Goal: Task Accomplishment & Management: Complete application form

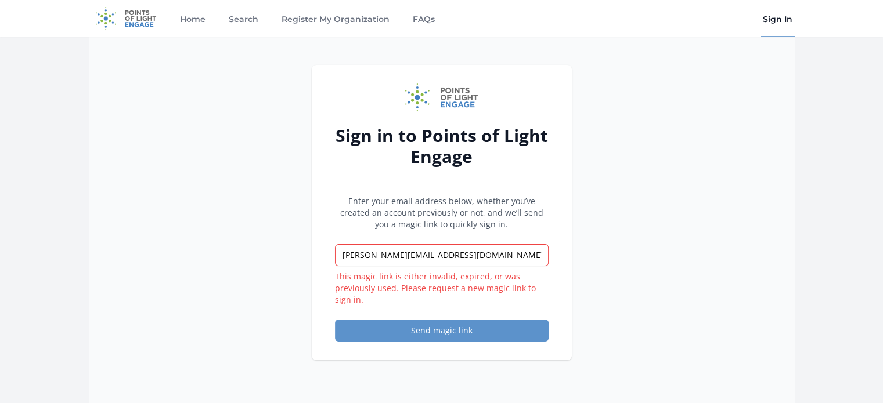
drag, startPoint x: 847, startPoint y: 71, endPoint x: 823, endPoint y: 42, distance: 37.5
click at [851, 71] on main "Sign in to Points of Light Engage Enter your email address below, whether you’v…" at bounding box center [441, 271] width 883 height 468
click at [780, 19] on link "Sign In" at bounding box center [777, 18] width 34 height 37
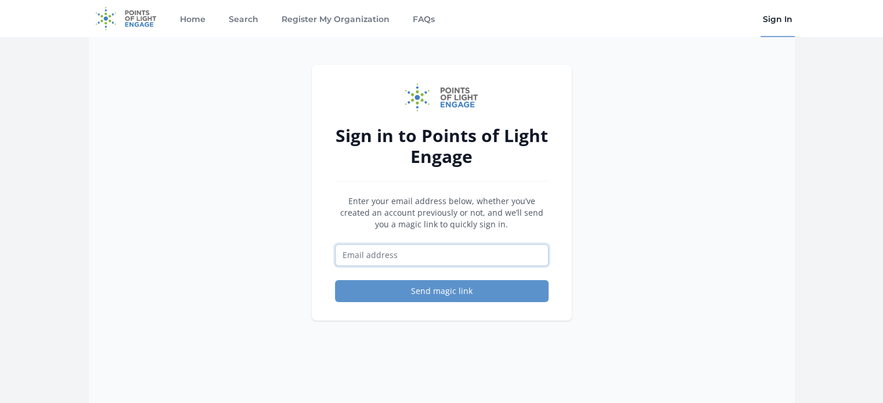
click at [407, 254] on input "Email address" at bounding box center [442, 255] width 214 height 22
type input "[PERSON_NAME][EMAIL_ADDRESS][DOMAIN_NAME]"
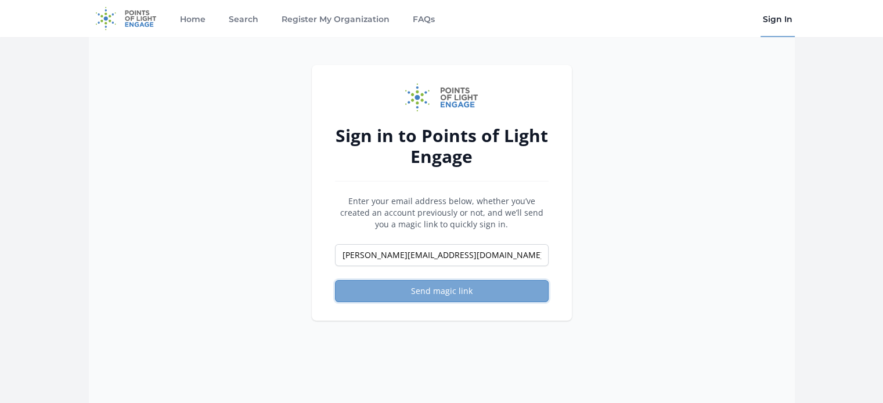
click at [429, 299] on button "Send magic link" at bounding box center [442, 291] width 214 height 22
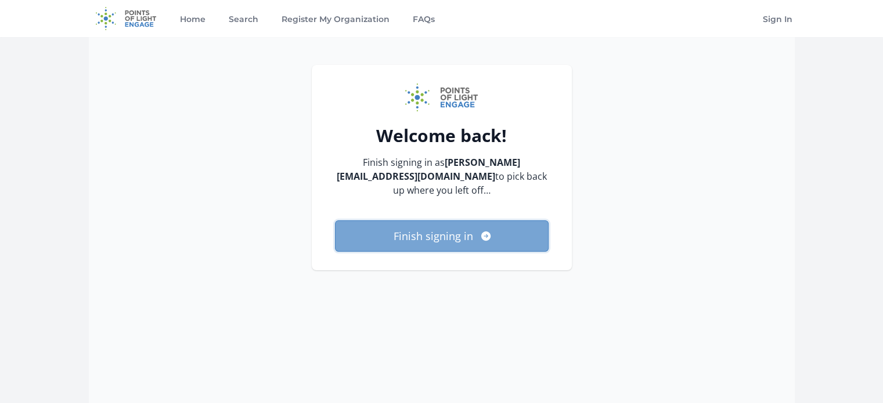
click at [374, 243] on button "Finish signing in" at bounding box center [442, 236] width 214 height 31
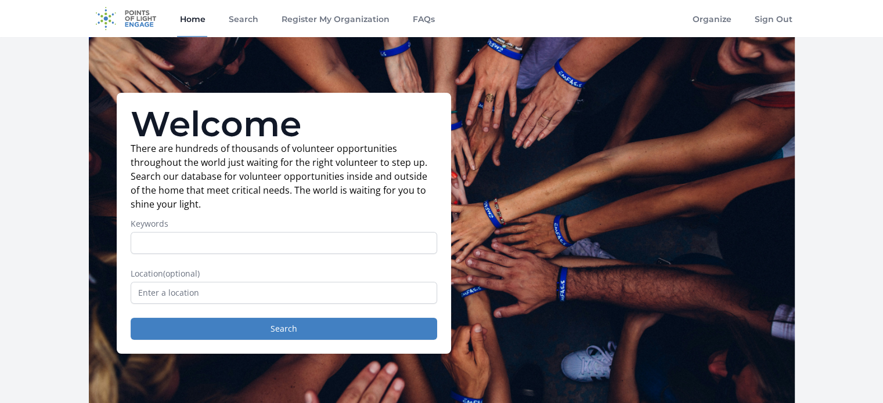
click at [680, 20] on div "Home Search Register My Organization FAQs Organize Sign Out" at bounding box center [442, 18] width 706 height 37
click at [709, 19] on link "Organize" at bounding box center [712, 18] width 44 height 37
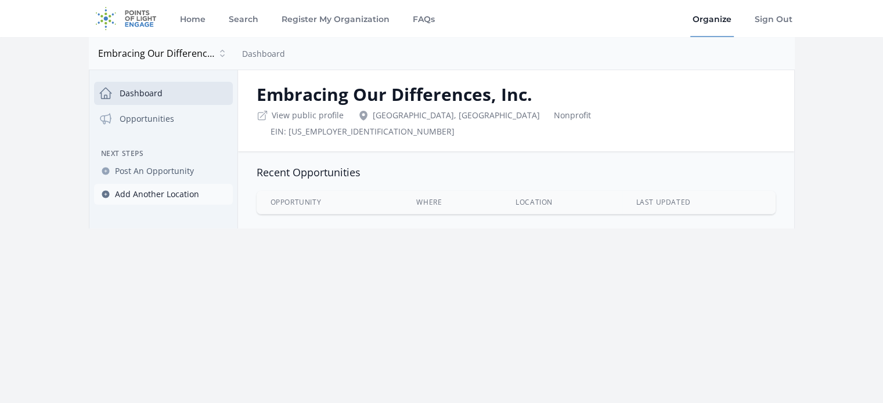
click at [145, 197] on span "Add Another Location" at bounding box center [157, 195] width 84 height 12
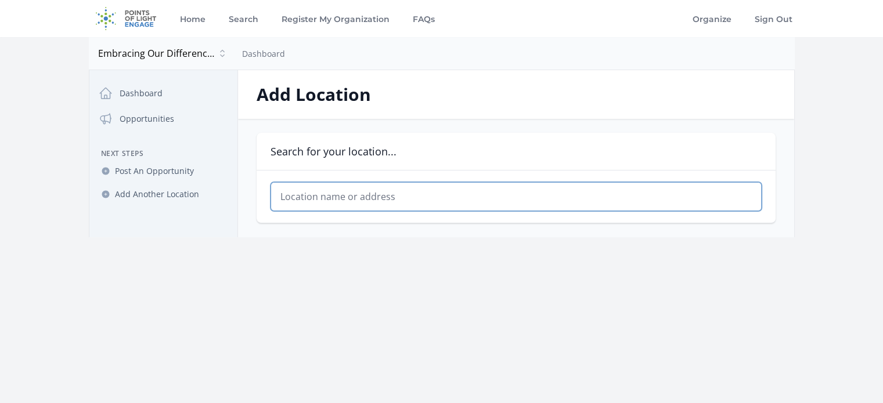
click at [383, 200] on input "text" at bounding box center [515, 196] width 491 height 29
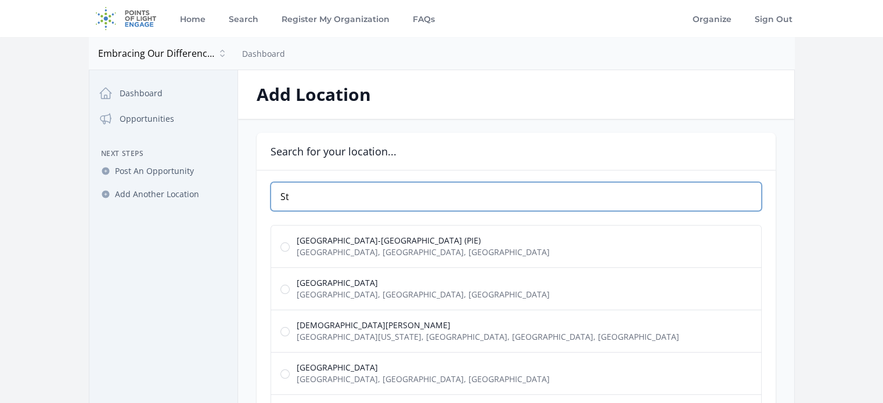
type input "S"
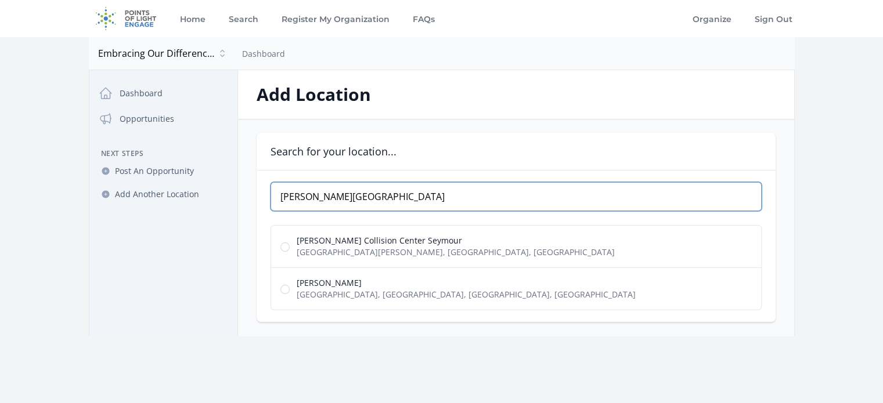
click at [294, 201] on input "[PERSON_NAME][GEOGRAPHIC_DATA]" at bounding box center [515, 196] width 491 height 29
click at [332, 197] on input "Poynter Park" at bounding box center [515, 196] width 491 height 29
click at [345, 198] on input "Poynter Park" at bounding box center [515, 196] width 491 height 29
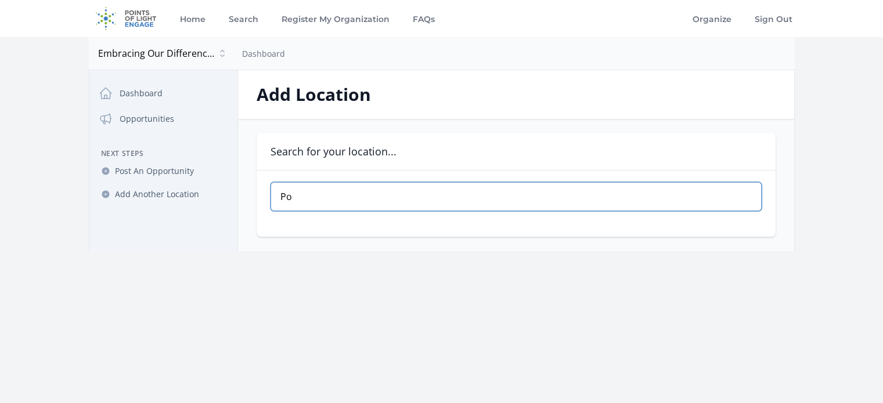
type input "P"
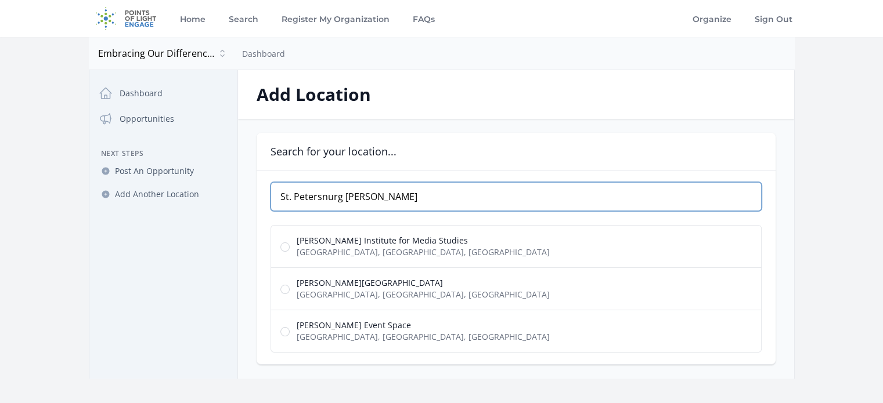
type input "St. Petersnurg poynter"
click at [390, 236] on span "Poynter Institute for Media Studies" at bounding box center [423, 241] width 253 height 12
click at [290, 243] on input "Poynter Institute for Media Studies 3rd Street South, St. Petersburg, FL, USA" at bounding box center [284, 247] width 9 height 9
radio input "true"
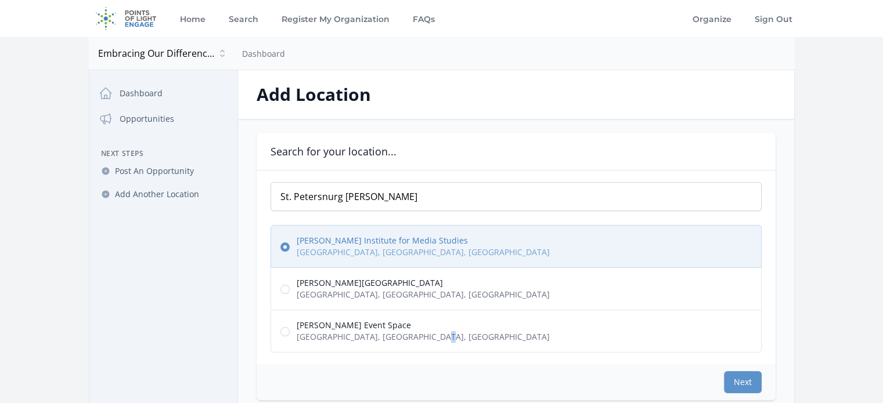
click at [418, 331] on span "3rd Street South, St. Petersburg, FL, USA" at bounding box center [423, 337] width 253 height 12
click at [496, 345] on label "Poynter Event Space 3rd Street South, St. Petersburg, FL, USA" at bounding box center [515, 331] width 491 height 43
click at [290, 337] on input "Poynter Event Space 3rd Street South, St. Petersburg, FL, USA" at bounding box center [284, 331] width 9 height 9
radio input "true"
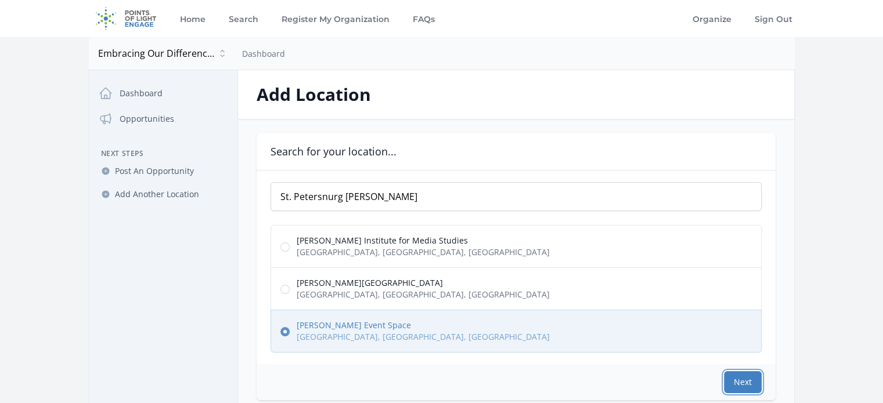
click at [757, 385] on button "Next" at bounding box center [743, 382] width 38 height 22
click at [750, 380] on button "Next" at bounding box center [743, 382] width 38 height 22
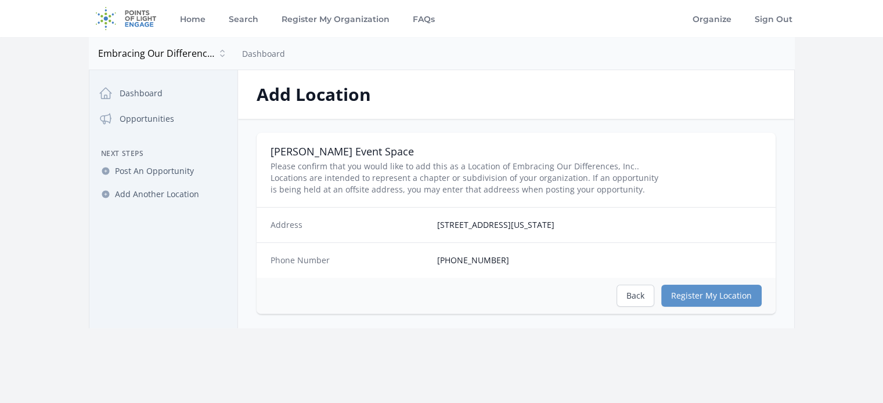
click at [475, 234] on div "Address 801 3rd Street South, St. Petersburg, Florida 33701-4920" at bounding box center [516, 225] width 519 height 35
click at [630, 298] on link "Back" at bounding box center [635, 296] width 38 height 22
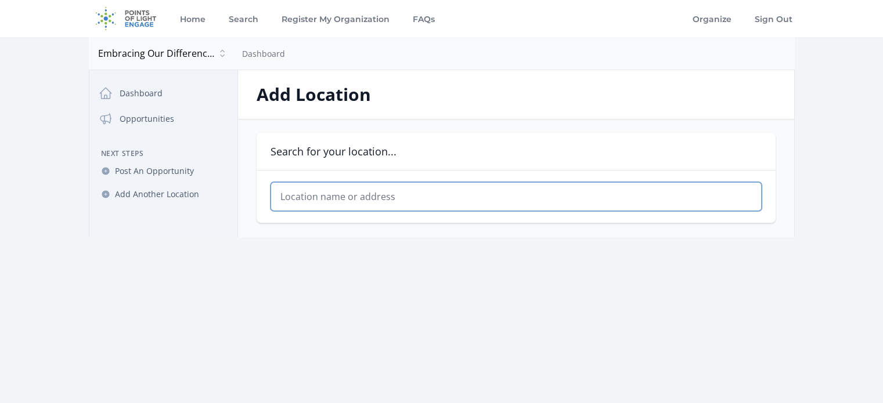
click at [327, 197] on input "text" at bounding box center [515, 196] width 491 height 29
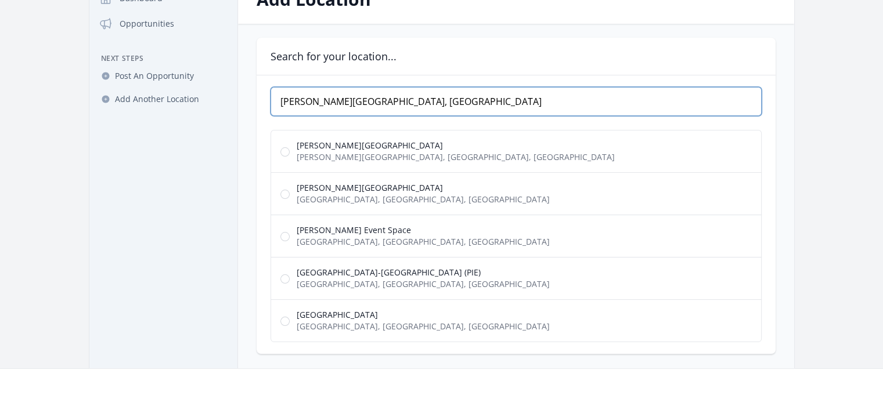
scroll to position [116, 0]
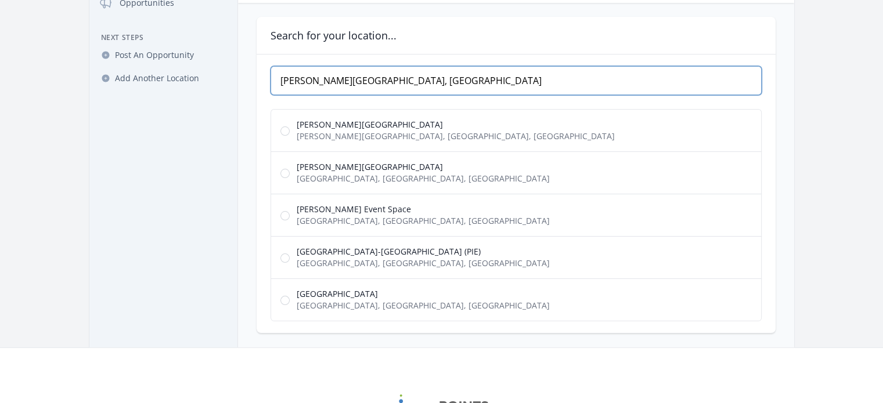
type input "Poynter Park, St. Petersburg"
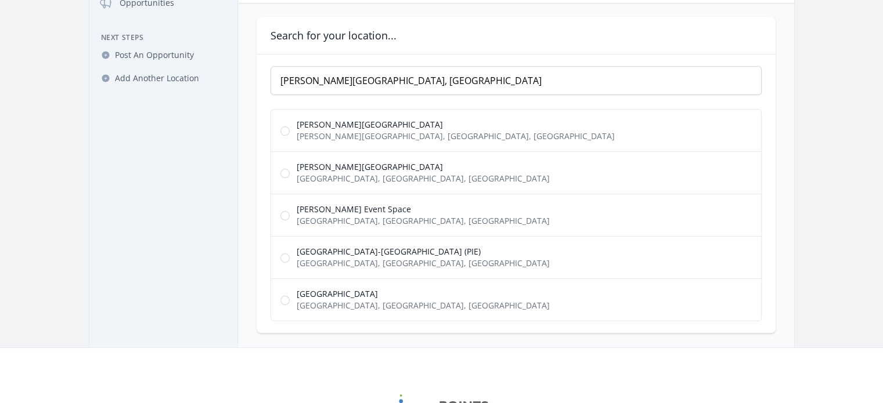
click at [320, 219] on span "3rd Street South, St. Petersburg, FL, USA" at bounding box center [423, 221] width 253 height 12
click at [290, 219] on input "Poynter Event Space 3rd Street South, St. Petersburg, FL, USA" at bounding box center [284, 215] width 9 height 9
radio input "true"
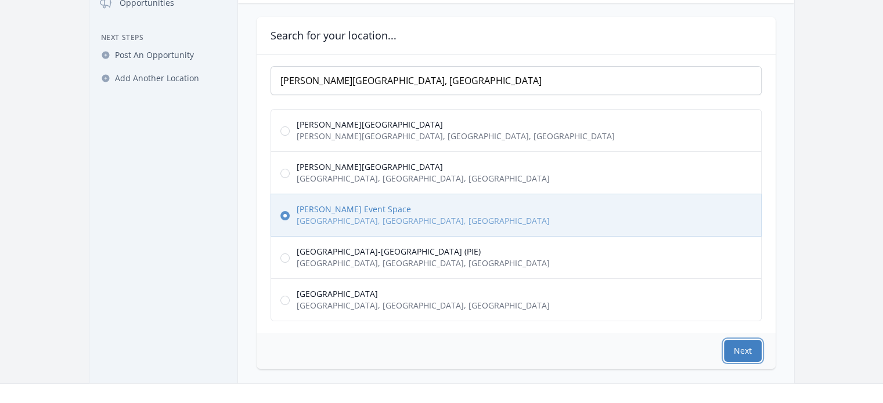
click at [741, 353] on button "Next" at bounding box center [743, 351] width 38 height 22
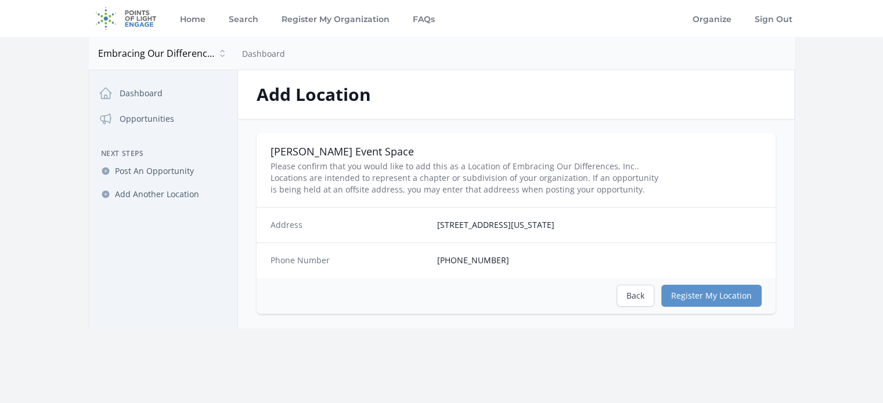
click at [471, 262] on dd "[PHONE_NUMBER]" at bounding box center [599, 261] width 324 height 12
click at [145, 171] on span "Post An Opportunity" at bounding box center [154, 171] width 79 height 12
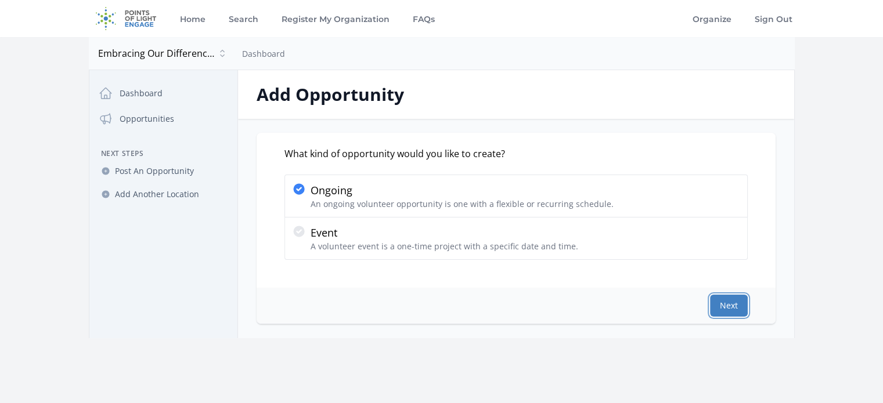
click at [720, 306] on button "Next" at bounding box center [729, 306] width 38 height 22
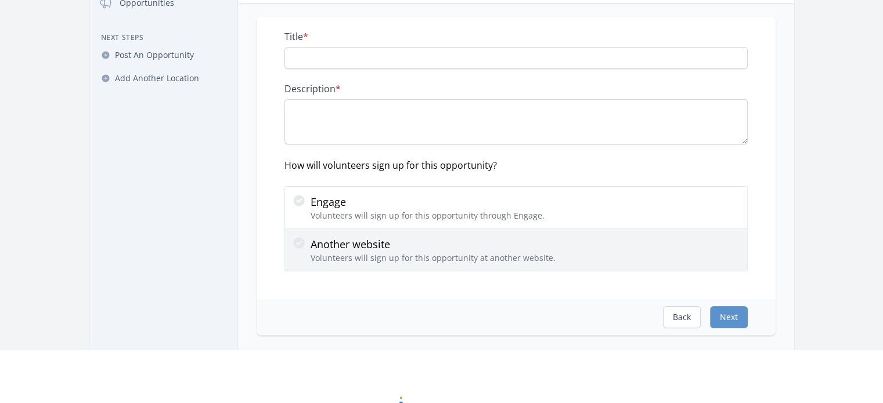
scroll to position [58, 0]
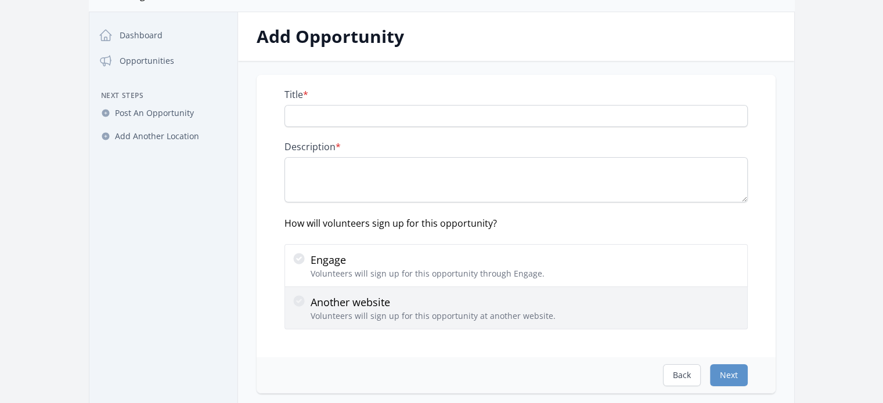
click at [358, 299] on p "Another website" at bounding box center [432, 302] width 245 height 16
click at [0, 0] on input "Another website Volunteers will sign up for this opportunity at another website." at bounding box center [0, 0] width 0 height 0
click at [356, 298] on p "Another website" at bounding box center [432, 302] width 245 height 16
click at [0, 0] on input "Another website Volunteers will sign up for this opportunity at another website." at bounding box center [0, 0] width 0 height 0
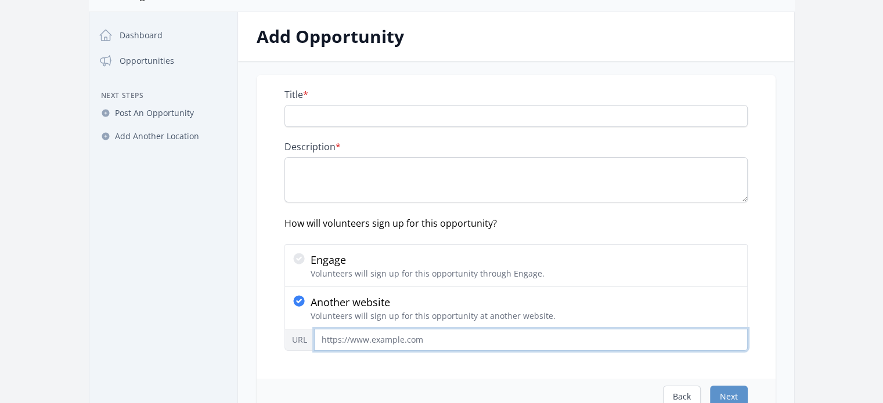
click at [413, 342] on input "URL" at bounding box center [531, 340] width 434 height 22
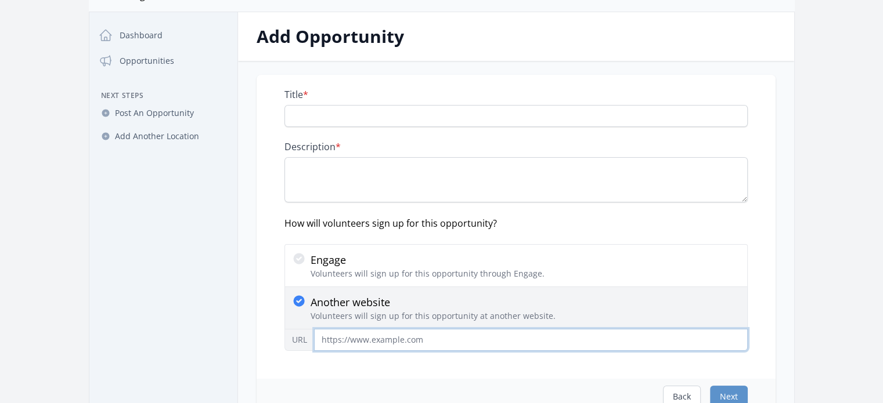
type input "https://embracingourdifferences.volunteerlocal.com/volunteer/"
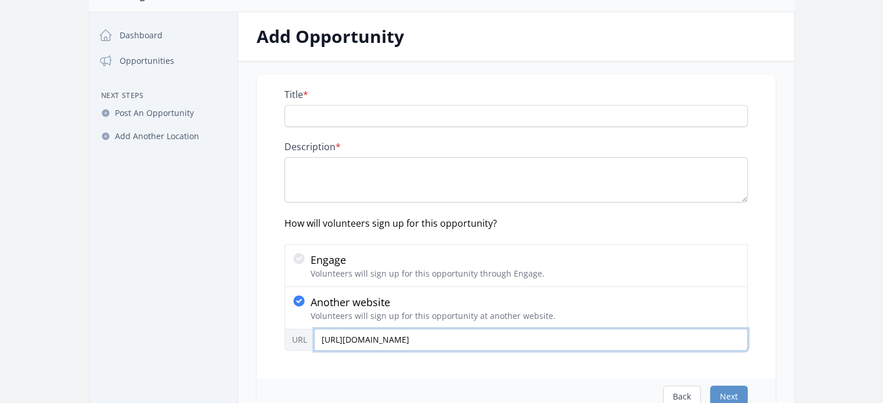
click at [450, 344] on input "https://embracingourdifferences.volunteerlocal.com/volunteer/" at bounding box center [531, 340] width 434 height 22
click at [451, 344] on input "https://embracingourdifferences.volunteerlocal.com/volunteer/" at bounding box center [531, 340] width 434 height 22
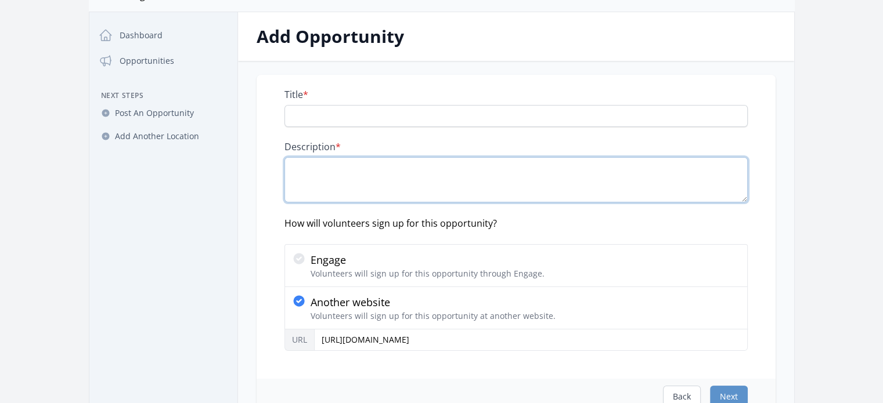
click at [341, 171] on textarea "Description *" at bounding box center [515, 179] width 463 height 45
paste textarea "Who We Are: Embracing Our Differences is a dynamic nonprofit organization based…"
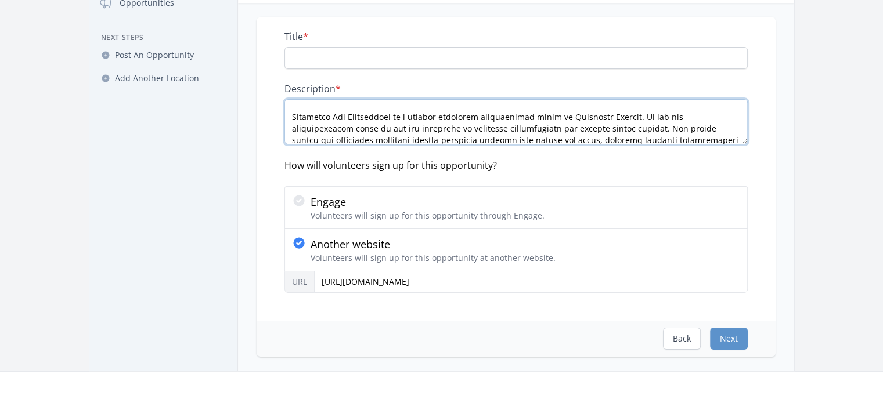
scroll to position [0, 0]
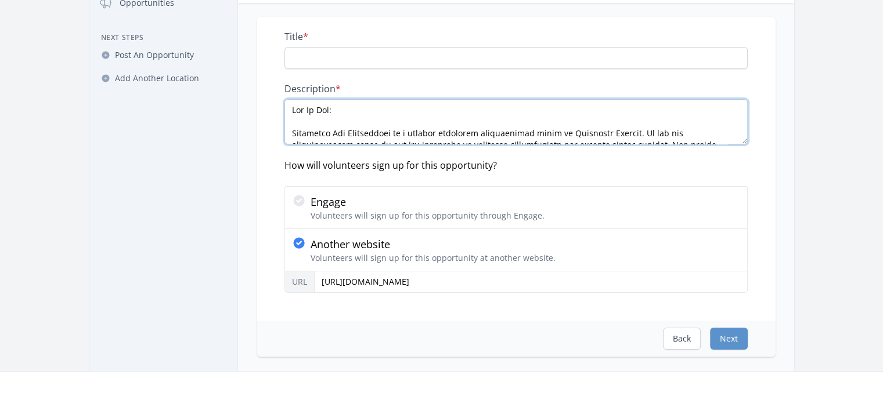
type textarea "Who We Are: Embracing Our Differences is a dynamic nonprofit organization based…"
click at [365, 56] on input "Title *" at bounding box center [515, 58] width 463 height 22
paste input "Volunteer with Embracing Our Differences – Be Part of Something Inspiring!"
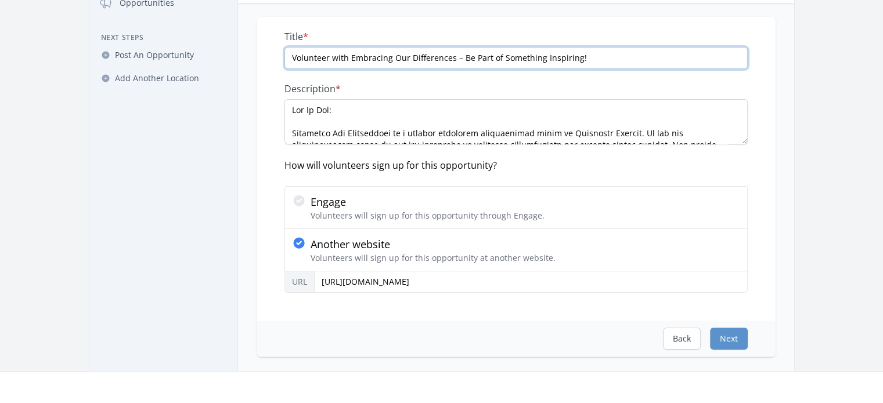
type input "Volunteer with Embracing Our Differences – Be Part of Something Inspiring!"
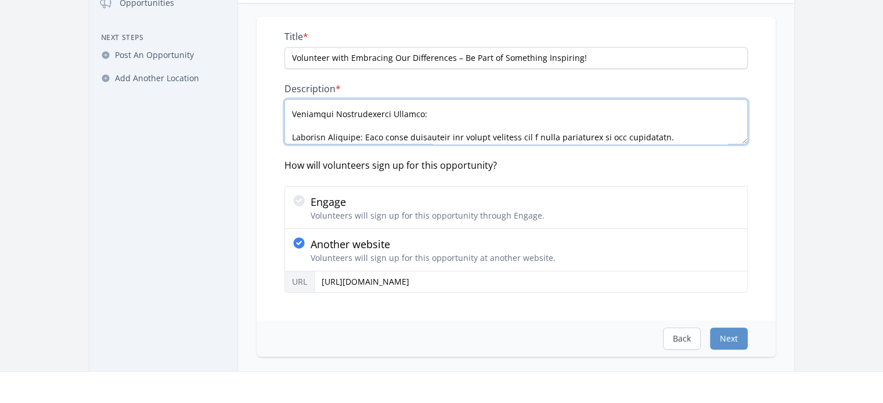
scroll to position [240, 0]
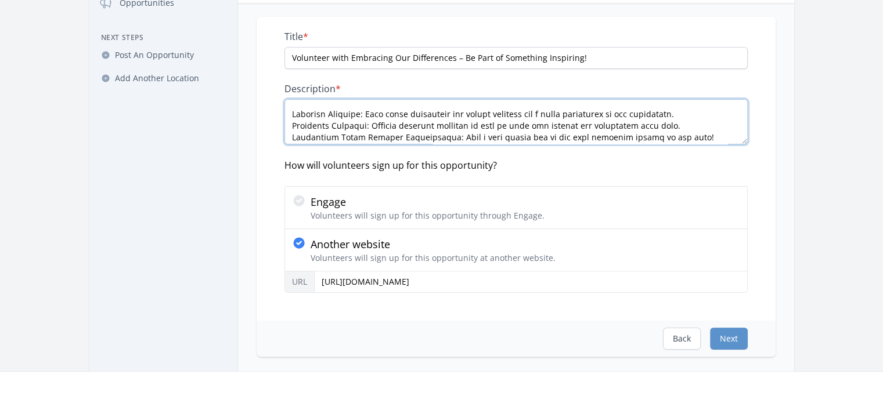
click at [692, 115] on textarea "Description *" at bounding box center [515, 121] width 463 height 45
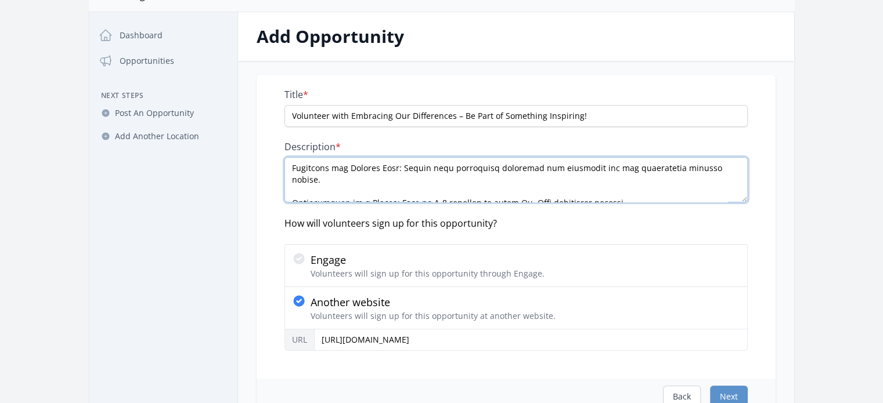
scroll to position [337, 0]
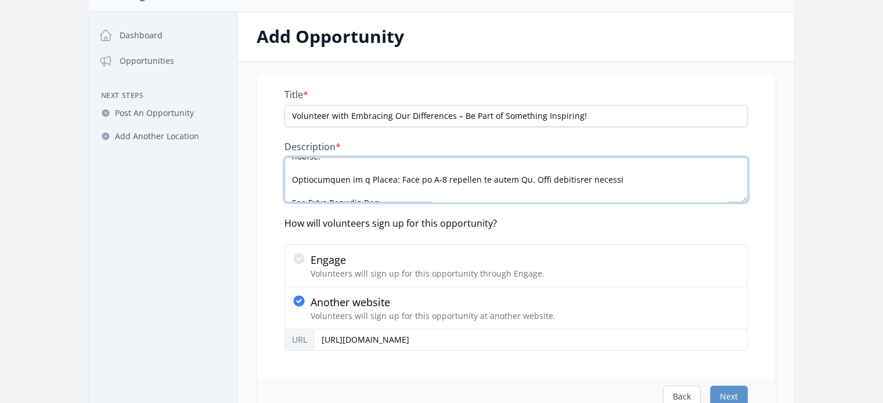
click at [527, 169] on textarea "Description *" at bounding box center [515, 179] width 463 height 45
click at [532, 168] on textarea "Description *" at bounding box center [515, 179] width 463 height 45
drag, startPoint x: 532, startPoint y: 168, endPoint x: 483, endPoint y: 167, distance: 48.8
click at [483, 167] on textarea "Description *" at bounding box center [515, 179] width 463 height 45
click at [555, 162] on textarea "Description *" at bounding box center [515, 179] width 463 height 45
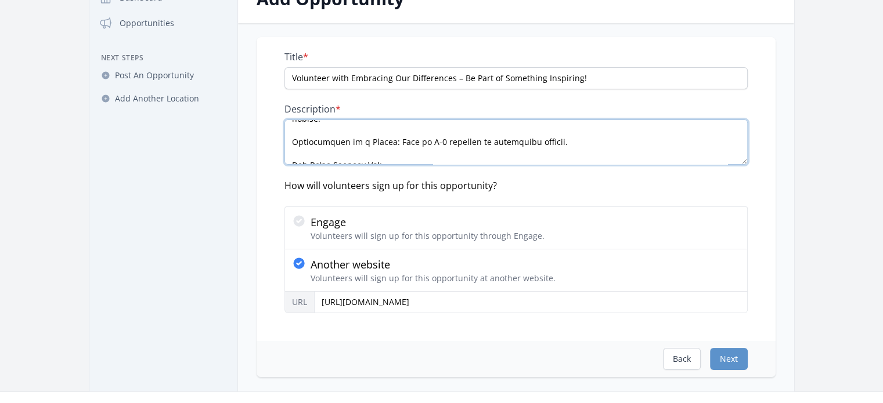
scroll to position [116, 0]
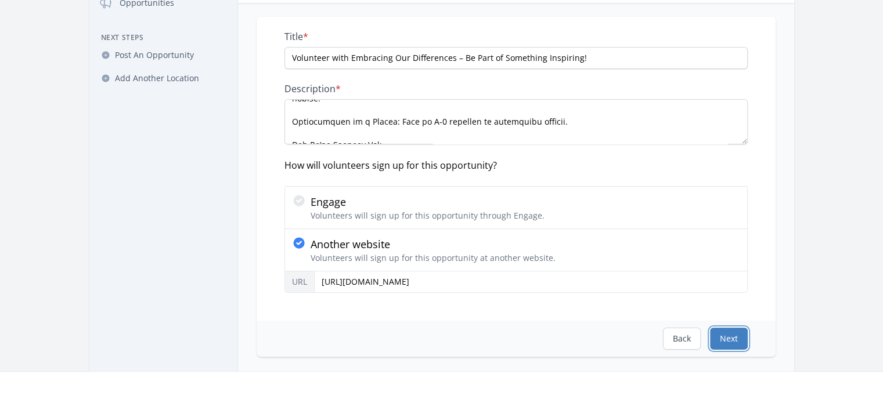
click at [732, 338] on button "Next" at bounding box center [729, 339] width 38 height 22
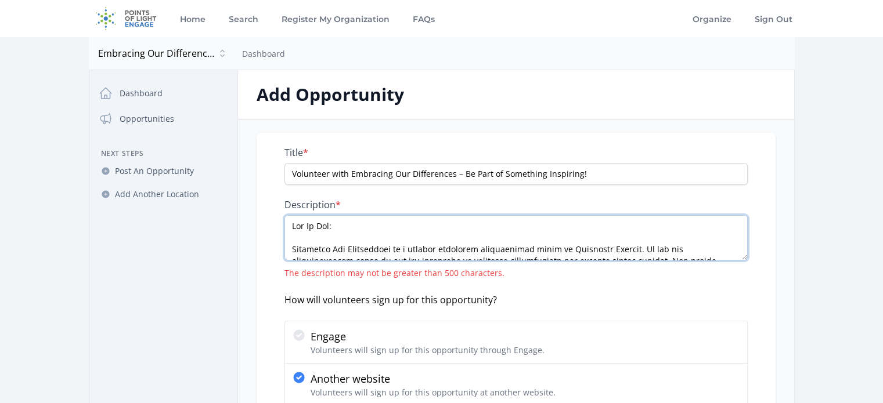
scroll to position [0, 0]
click at [299, 241] on textarea "Description *" at bounding box center [515, 237] width 463 height 45
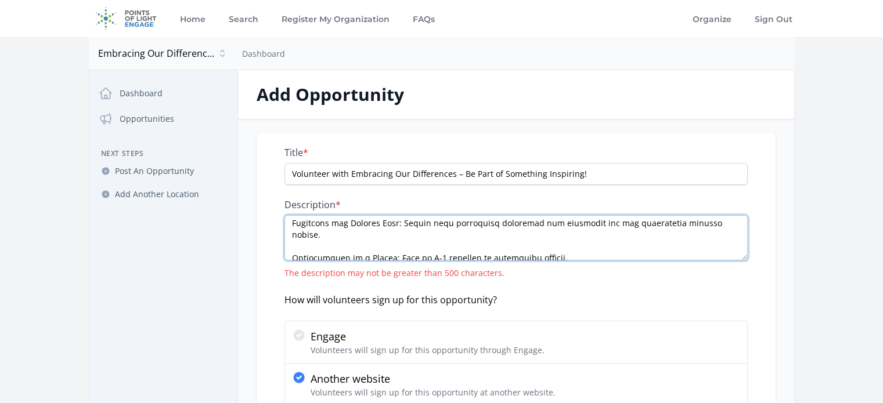
scroll to position [418, 0]
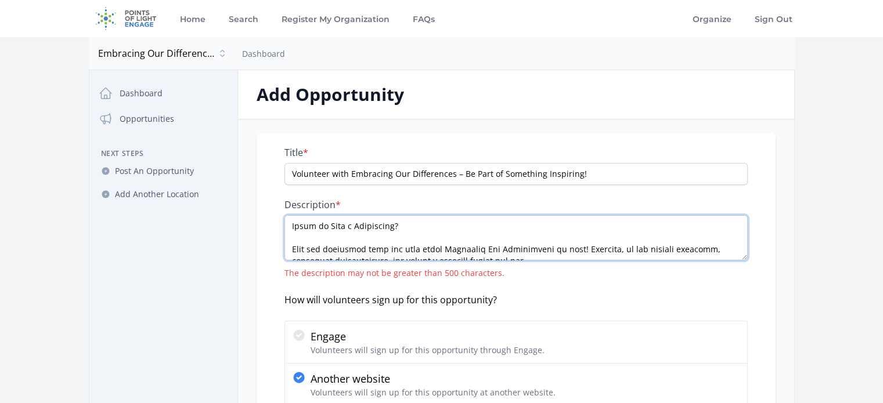
drag, startPoint x: 289, startPoint y: 225, endPoint x: 622, endPoint y: 255, distance: 334.0
click at [622, 255] on textarea "Description *" at bounding box center [515, 237] width 463 height 45
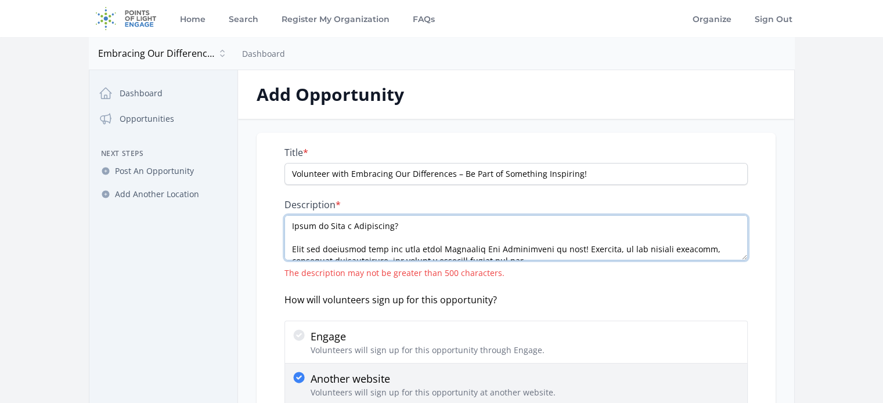
type textarea "Embracing Our Differences is a dynamic nonprofit organization based in Southwes…"
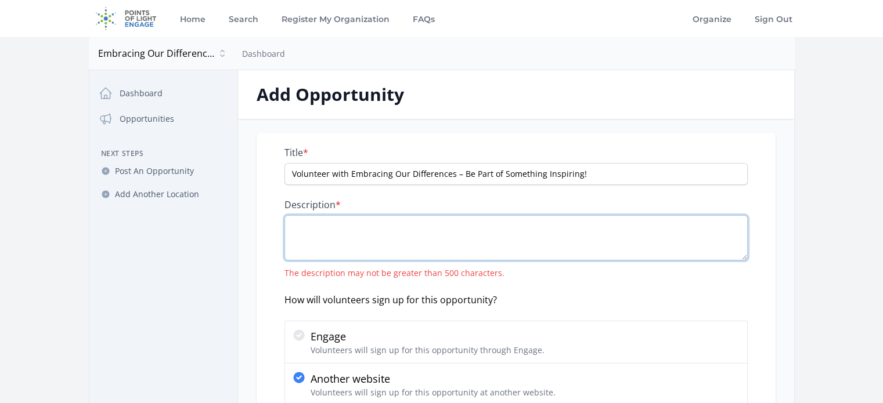
scroll to position [0, 0]
paste textarea "Embracing Our Differences uses art and education to celebrate individuality and…"
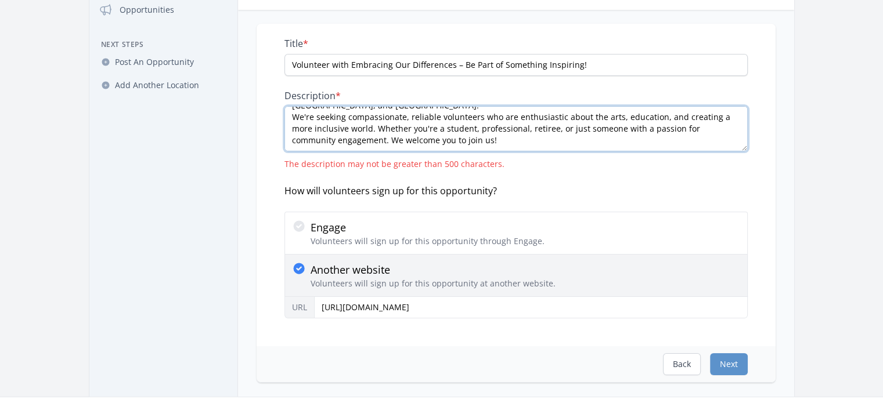
scroll to position [116, 0]
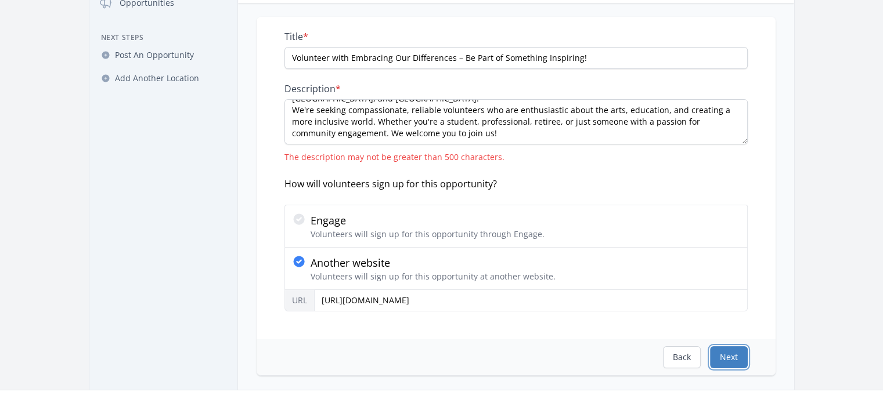
click at [721, 357] on button "Next" at bounding box center [729, 357] width 38 height 22
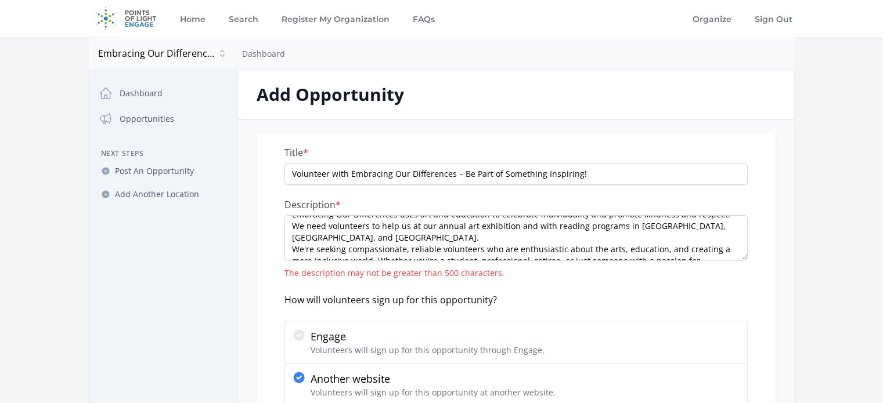
scroll to position [0, 0]
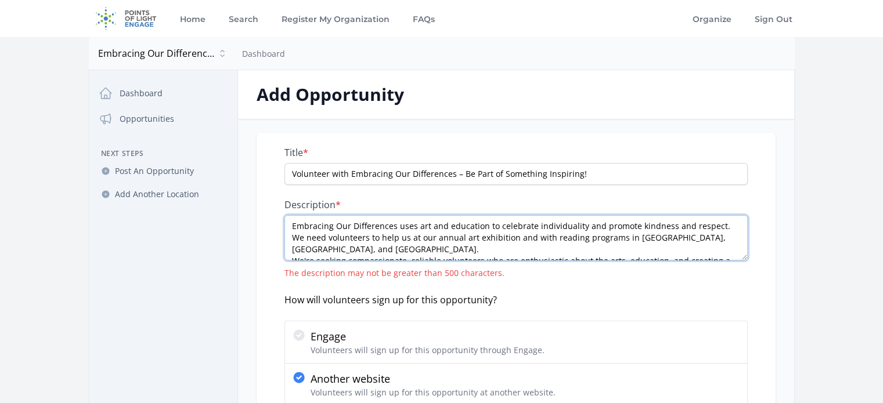
drag, startPoint x: 686, startPoint y: 239, endPoint x: 645, endPoint y: 240, distance: 40.6
click at [645, 240] on textarea "Embracing Our Differences uses art and education to celebrate individuality and…" at bounding box center [515, 237] width 463 height 45
click at [717, 237] on textarea "Embracing Our Differences uses art and education to celebrate individuality and…" at bounding box center [515, 237] width 463 height 45
click at [723, 237] on textarea "Embracing Our Differences uses art and education to celebrate individuality and…" at bounding box center [515, 237] width 463 height 45
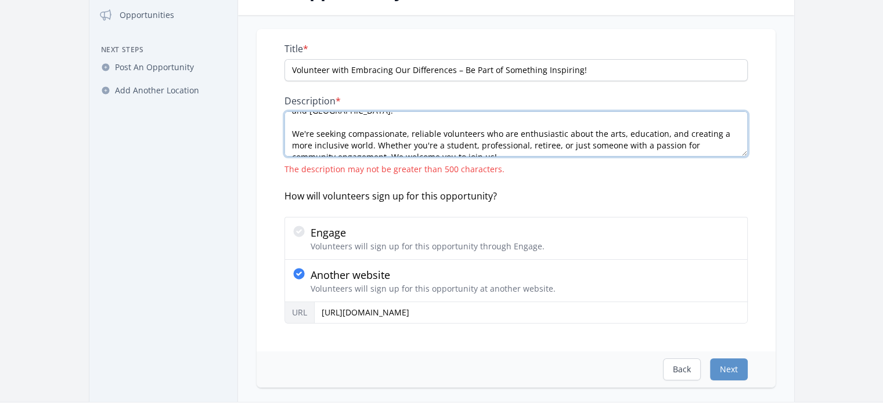
scroll to position [174, 0]
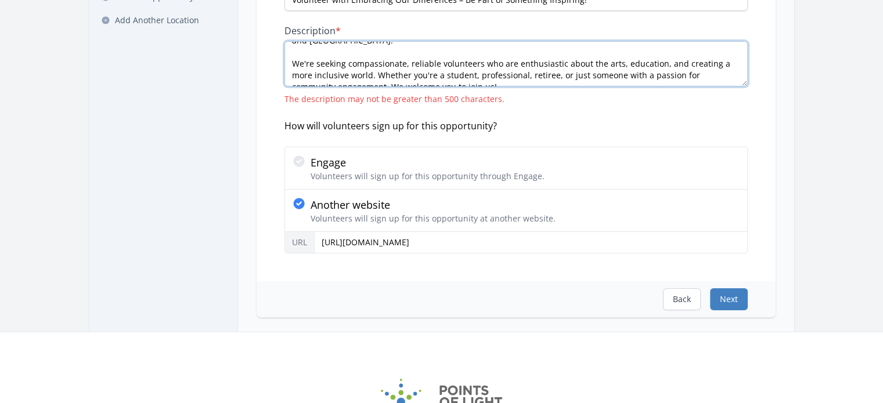
type textarea "Embracing Our Differences uses art and education to celebrate individuality and…"
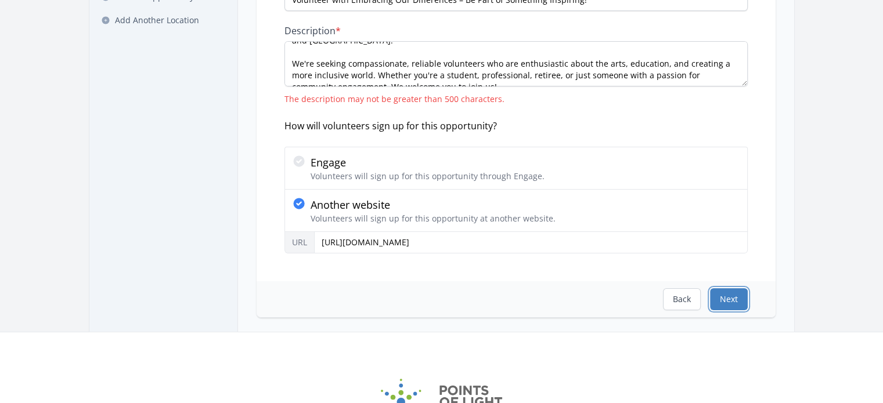
click at [731, 291] on button "Next" at bounding box center [729, 299] width 38 height 22
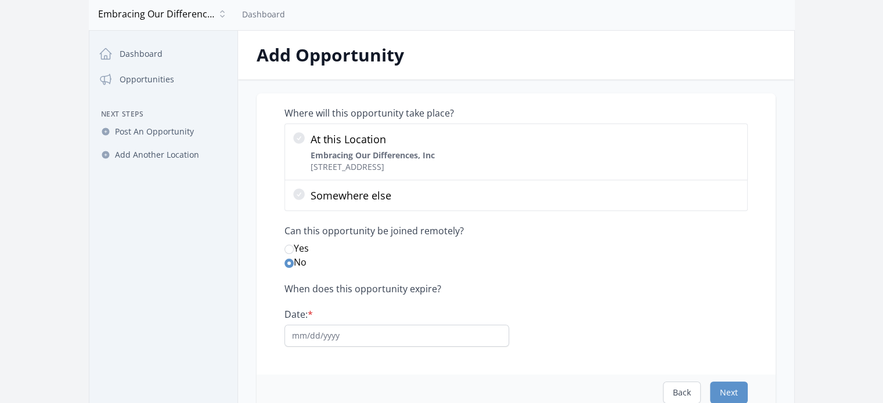
scroll to position [58, 0]
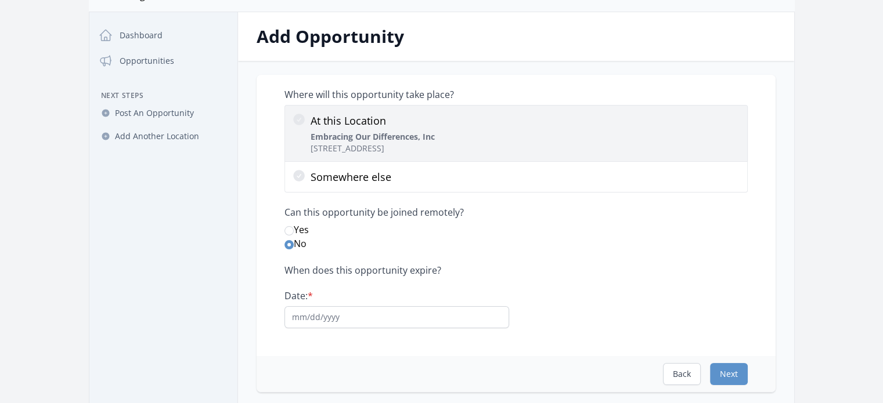
click at [298, 118] on icon at bounding box center [299, 120] width 12 height 12
click at [0, 0] on input "At this Location Embracing Our Differences, Inc 5 Bayfront Dr, Sarasota, FL 342…" at bounding box center [0, 0] width 0 height 0
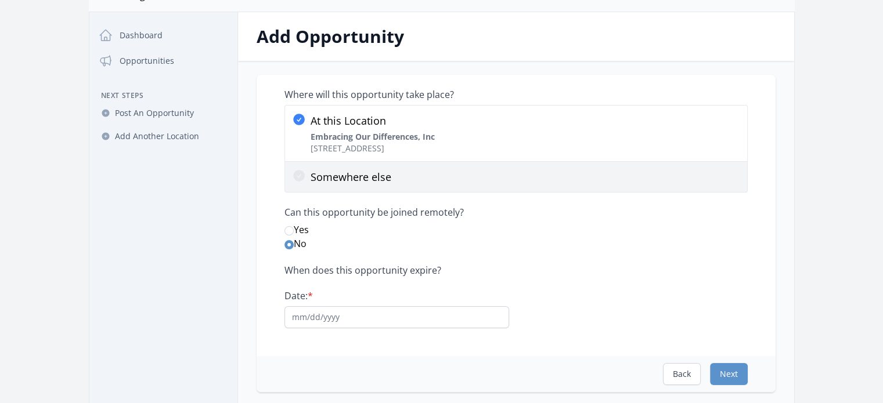
click at [310, 183] on p "Somewhere else" at bounding box center [524, 177] width 429 height 16
click at [0, 0] on input "Somewhere else" at bounding box center [0, 0] width 0 height 0
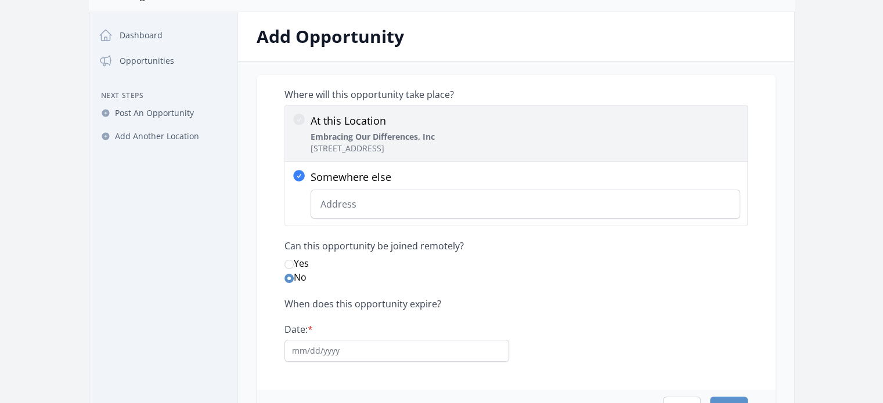
click at [303, 124] on icon at bounding box center [299, 120] width 14 height 14
click at [0, 0] on input "At this Location Embracing Our Differences, Inc 5 Bayfront Dr, Sarasota, FL 342…" at bounding box center [0, 0] width 0 height 0
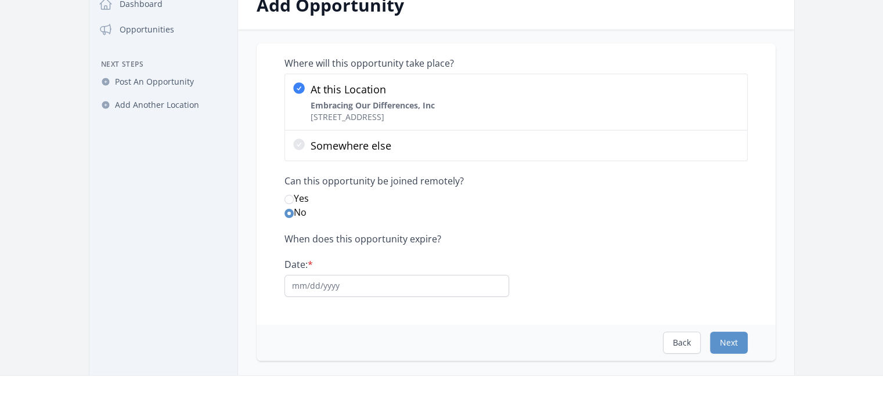
scroll to position [116, 0]
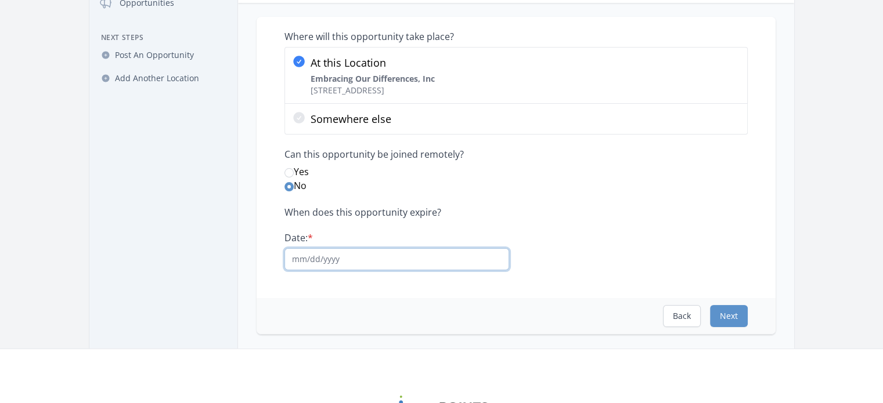
click at [331, 257] on input "Date: *" at bounding box center [396, 259] width 225 height 22
type input "04/20/26"
click at [736, 324] on button "Next" at bounding box center [729, 316] width 38 height 22
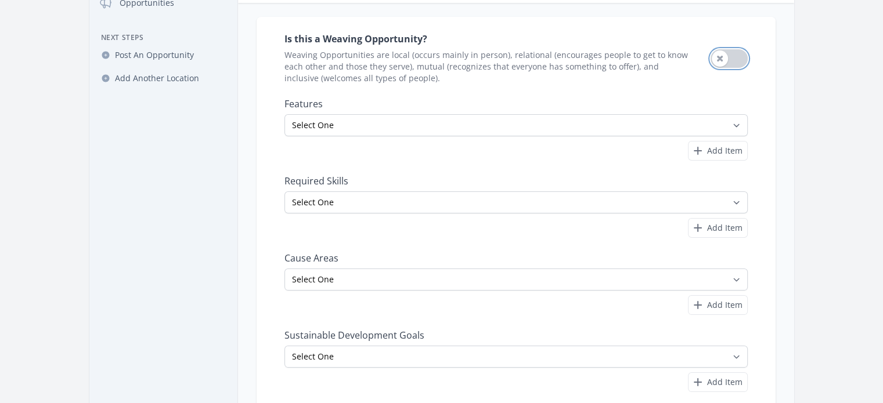
click at [730, 53] on button "Use setting" at bounding box center [728, 58] width 37 height 19
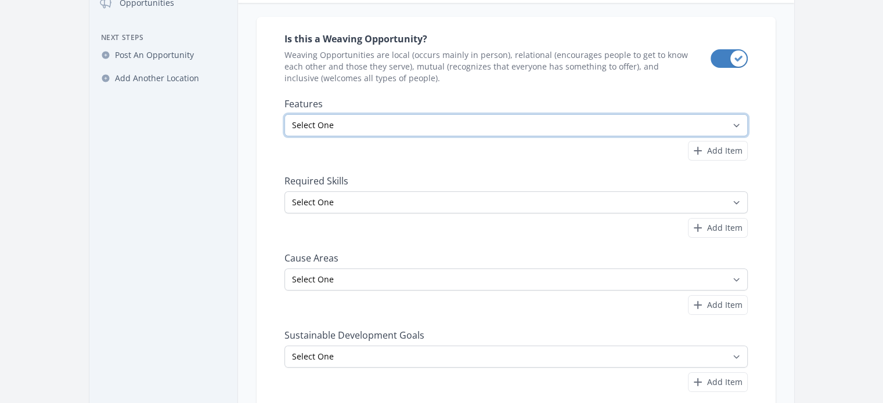
click at [341, 128] on select "Select One All Ages Court-Ordered Eligible Good for Families Good for Groups Go…" at bounding box center [515, 125] width 463 height 22
select select "All Ages"
click at [284, 114] on select "Select One All Ages Court-Ordered Eligible Good for Families Good for Groups Go…" at bounding box center [515, 125] width 463 height 22
click at [240, 174] on div "Is this a Weaving Opportunity? Weaving Opportunities are local (occurs mainly i…" at bounding box center [516, 237] width 556 height 440
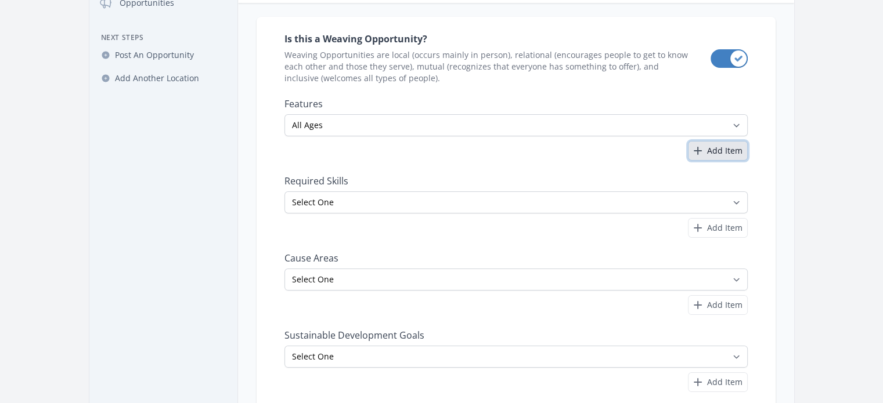
click at [727, 155] on span "Add Item" at bounding box center [724, 151] width 35 height 12
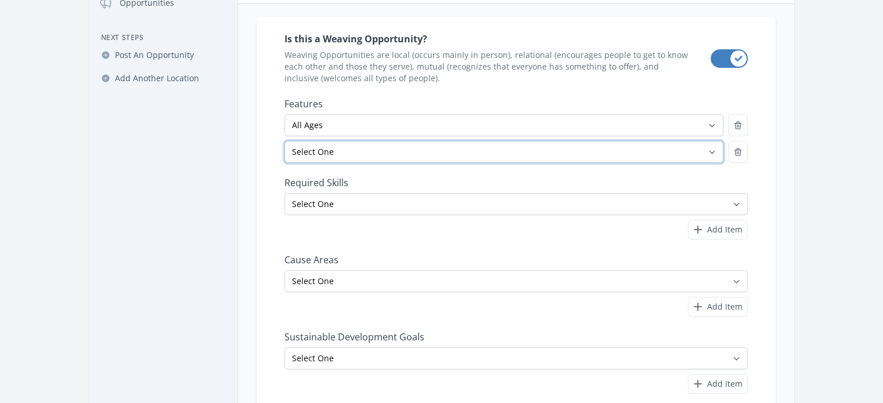
click at [566, 157] on select "Select One All Ages Court-Ordered Eligible Good for Families Good for Groups Go…" at bounding box center [503, 152] width 439 height 22
click at [284, 141] on select "Select One All Ages Court-Ordered Eligible Good for Families Good for Groups Go…" at bounding box center [503, 152] width 439 height 22
click at [861, 171] on main "Open sidebar Embracing Our Differences, Inc. Embracing Our Differences, Inc. Da…" at bounding box center [441, 197] width 883 height 552
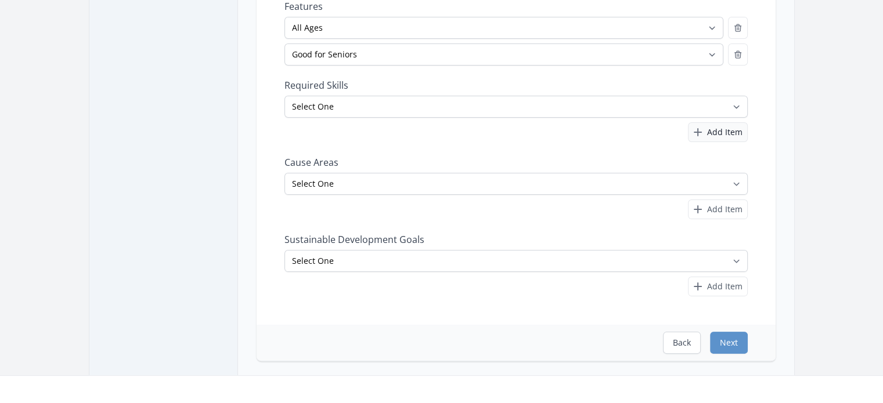
scroll to position [232, 0]
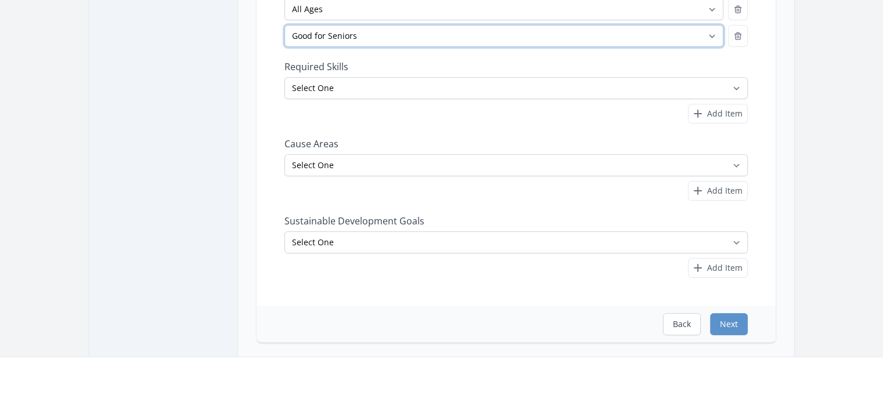
click at [672, 35] on select "Select One All Ages Court-Ordered Eligible Good for Families Good for Groups Go…" at bounding box center [503, 36] width 439 height 22
click at [230, 104] on nav "Dashboard Opportunities Next Steps Post An Opportunity Add Another Location" at bounding box center [163, 99] width 148 height 498
click at [340, 35] on select "Select One All Ages Court-Ordered Eligible Good for Families Good for Groups Go…" at bounding box center [503, 36] width 439 height 22
select select "Outdoor Activity"
click at [284, 25] on select "Select One All Ages Court-Ordered Eligible Good for Families Good for Groups Go…" at bounding box center [503, 36] width 439 height 22
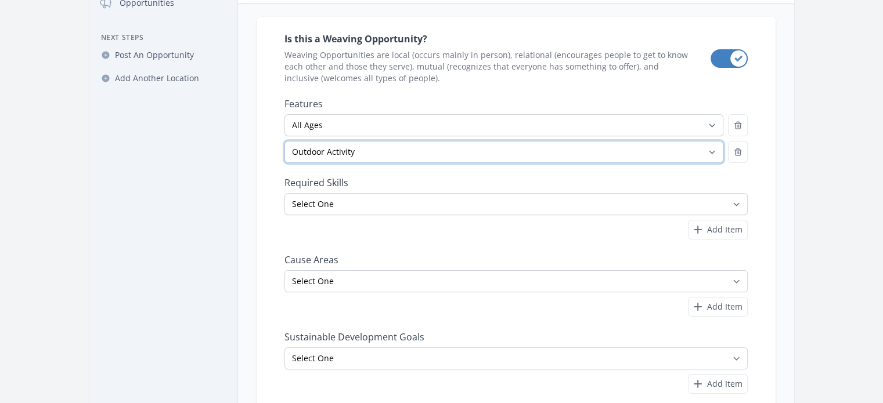
scroll to position [174, 0]
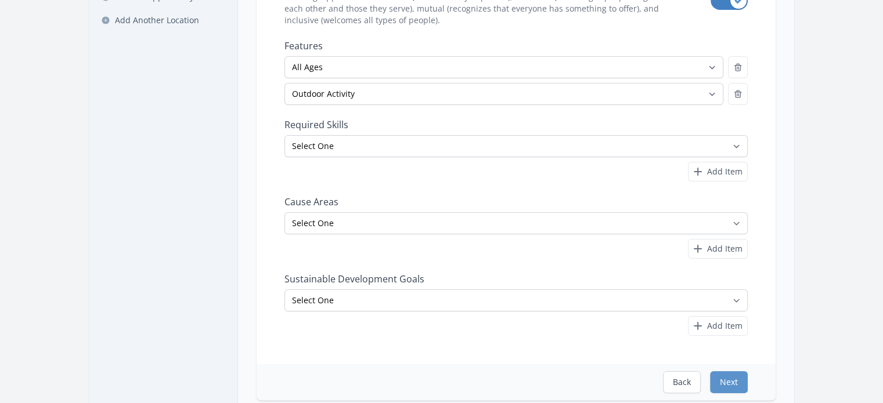
drag, startPoint x: 253, startPoint y: 196, endPoint x: 273, endPoint y: 181, distance: 24.8
click at [254, 196] on div "Is this a Weaving Opportunity? Weaving Opportunities are local (occurs mainly i…" at bounding box center [516, 180] width 556 height 442
click at [303, 155] on select "Select One Accounting Advocacy Administrative Arts Board Service Business Skill…" at bounding box center [515, 146] width 463 height 22
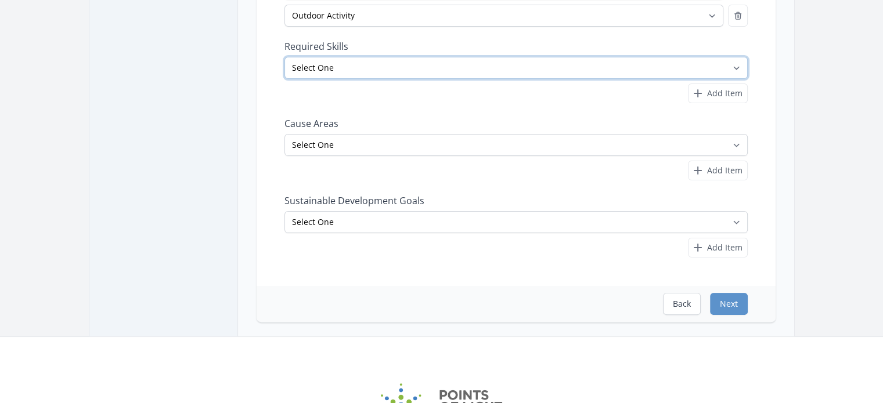
scroll to position [232, 0]
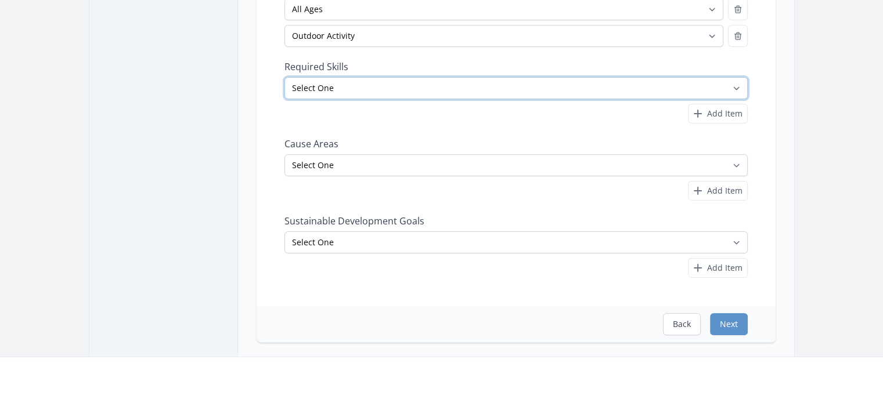
click at [383, 84] on select "Select One Accounting Advocacy Administrative Arts Board Service Business Skill…" at bounding box center [515, 88] width 463 height 22
select select "Community Outreach"
click at [284, 77] on select "Select One Accounting Advocacy Administrative Arts Board Service Business Skill…" at bounding box center [515, 88] width 463 height 22
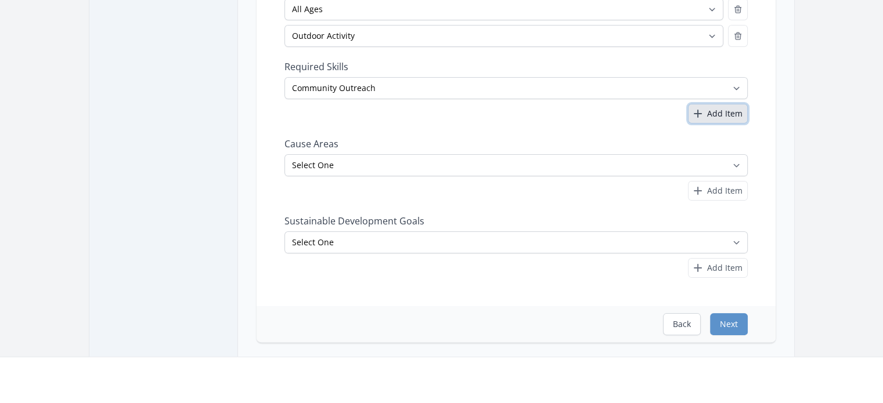
click at [714, 112] on span "Add Item" at bounding box center [724, 114] width 35 height 12
select select
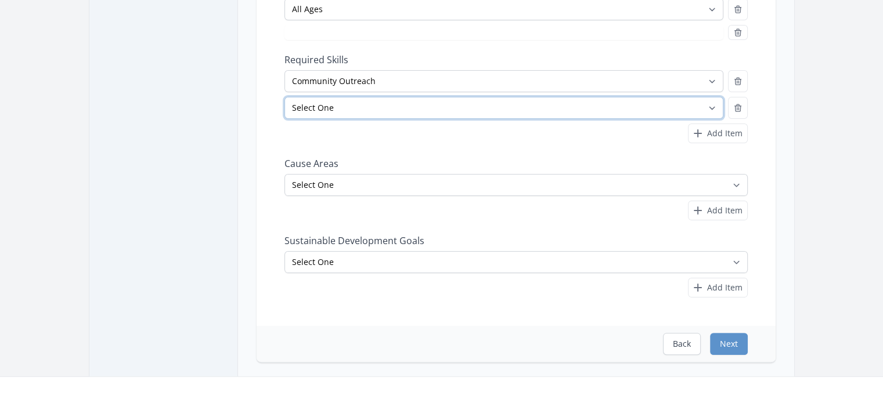
click at [422, 111] on select "Select One Accounting Advocacy Administrative Arts Board Service Business Skill…" at bounding box center [503, 108] width 439 height 22
click at [743, 83] on button "button" at bounding box center [738, 81] width 20 height 22
select select
select select "Outdoor Activity"
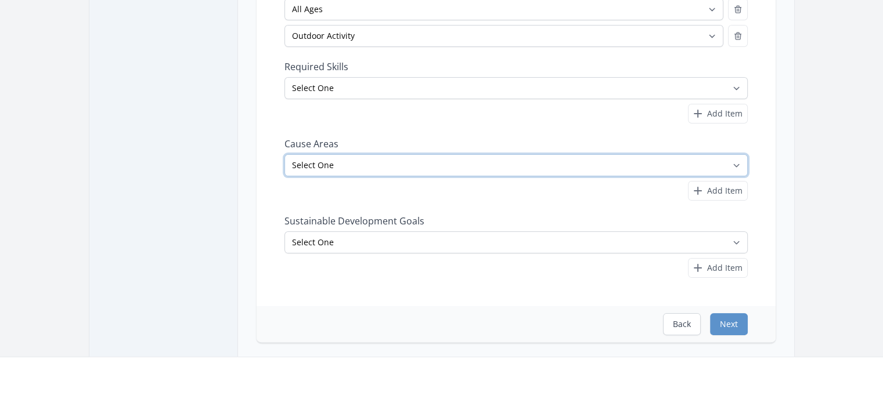
click at [427, 164] on select "Select One Adult Education Animals Arts & Culture Children & Youth Civil Rights…" at bounding box center [515, 165] width 463 height 22
select select "Arts & Culture"
click at [284, 154] on select "Select One Adult Education Animals Arts & Culture Children & Youth Civil Rights…" at bounding box center [515, 165] width 463 height 22
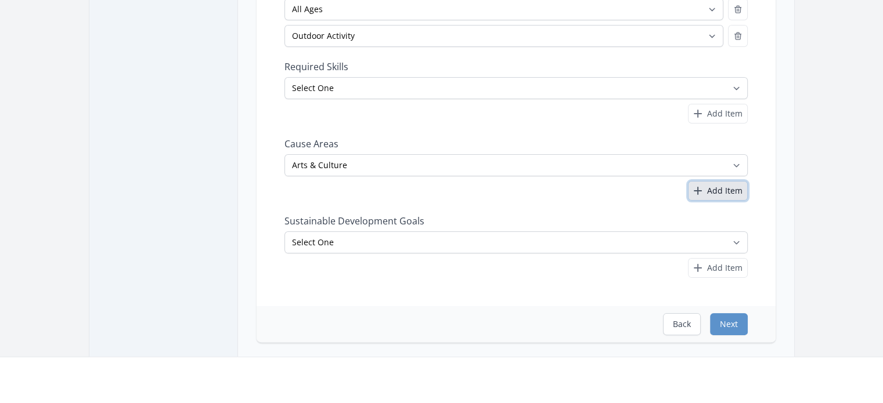
click at [717, 189] on span "Add Item" at bounding box center [724, 191] width 35 height 12
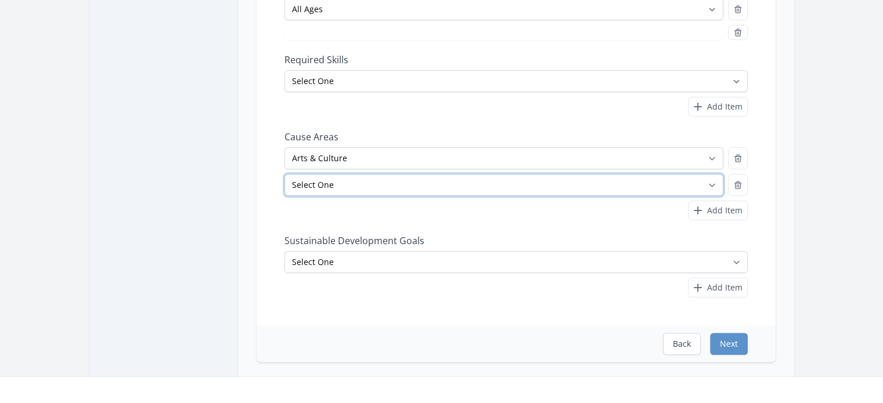
click at [436, 189] on select "Select One Adult Education Animals Arts & Culture Children & Youth Civil Rights…" at bounding box center [503, 185] width 439 height 22
click at [284, 174] on select "Select One Adult Education Animals Arts & Culture Children & Youth Civil Rights…" at bounding box center [503, 185] width 439 height 22
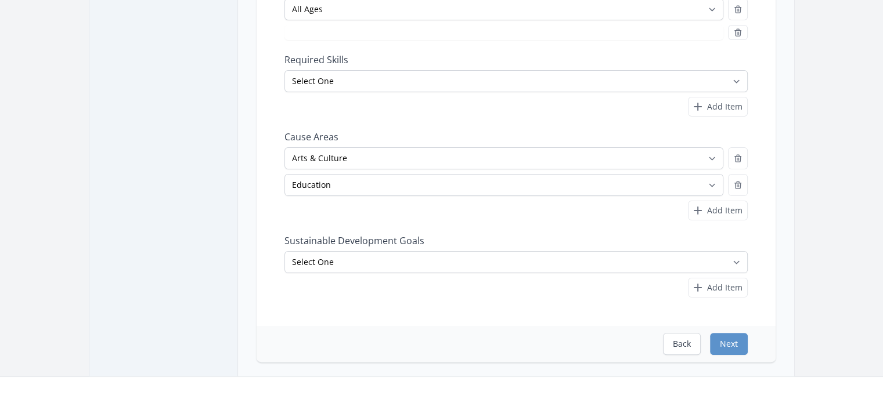
select select "Outdoor Activity"
select select "Education"
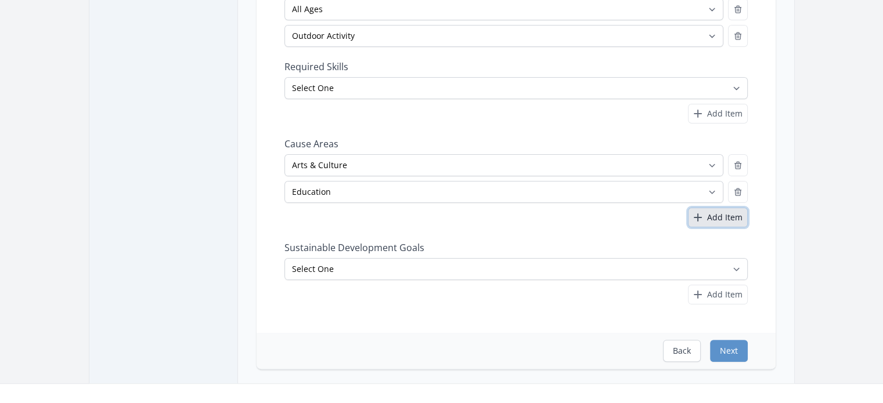
click at [711, 215] on span "Add Item" at bounding box center [724, 218] width 35 height 12
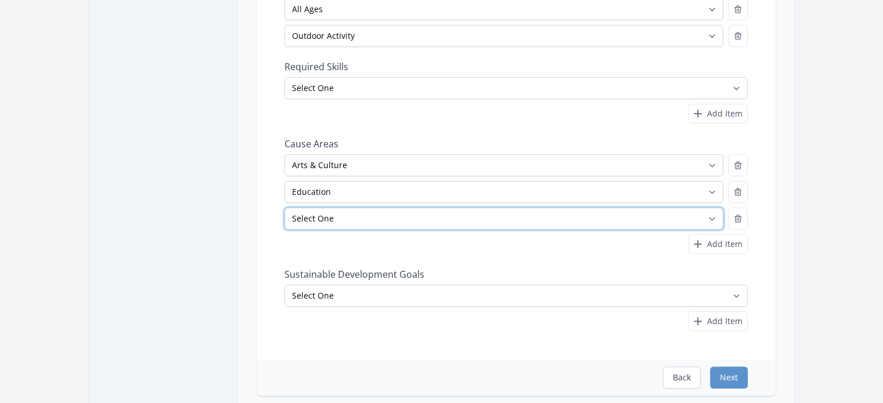
click at [406, 213] on select "Select One Adult Education Animals Arts & Culture Children & Youth Civil Rights…" at bounding box center [503, 219] width 439 height 22
select select "Community Strengthening"
click at [284, 208] on select "Select One Adult Education Animals Arts & Culture Children & Youth Civil Rights…" at bounding box center [503, 219] width 439 height 22
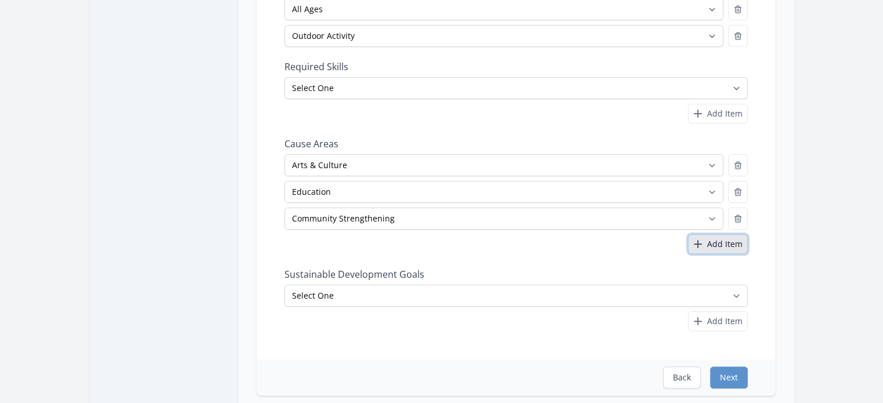
click at [732, 248] on span "Add Item" at bounding box center [724, 245] width 35 height 12
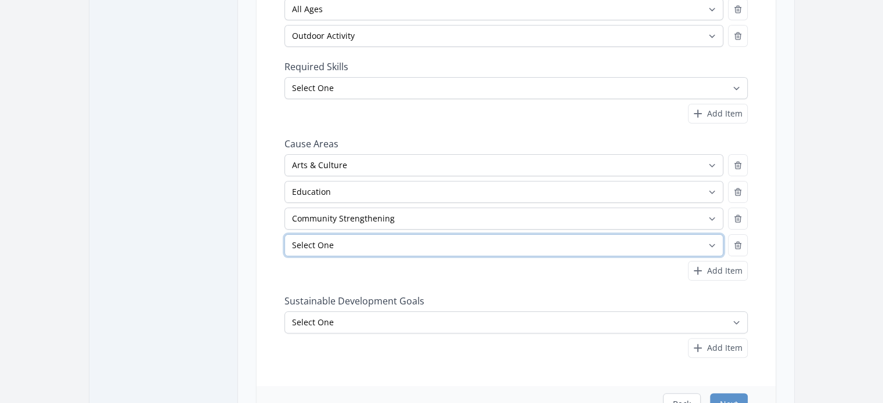
click at [577, 250] on select "Select One Adult Education Animals Arts & Culture Children & Youth Civil Rights…" at bounding box center [503, 245] width 439 height 22
select select "Literacy"
click at [284, 234] on select "Select One Adult Education Animals Arts & Culture Children & Youth Civil Rights…" at bounding box center [503, 245] width 439 height 22
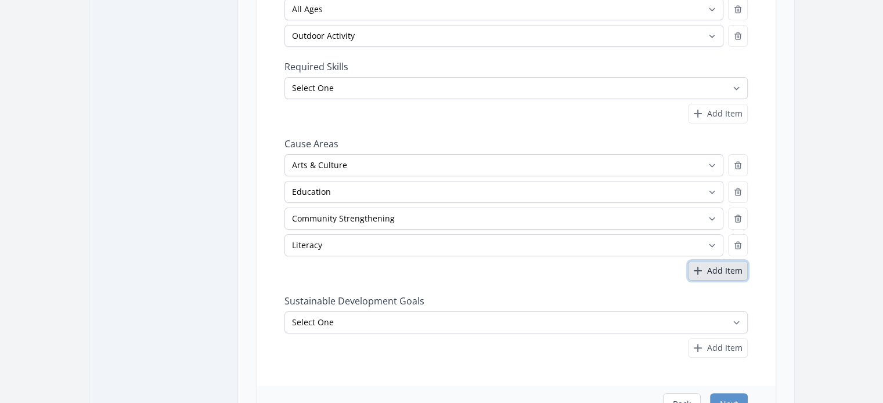
click at [709, 266] on span "Add Item" at bounding box center [724, 271] width 35 height 12
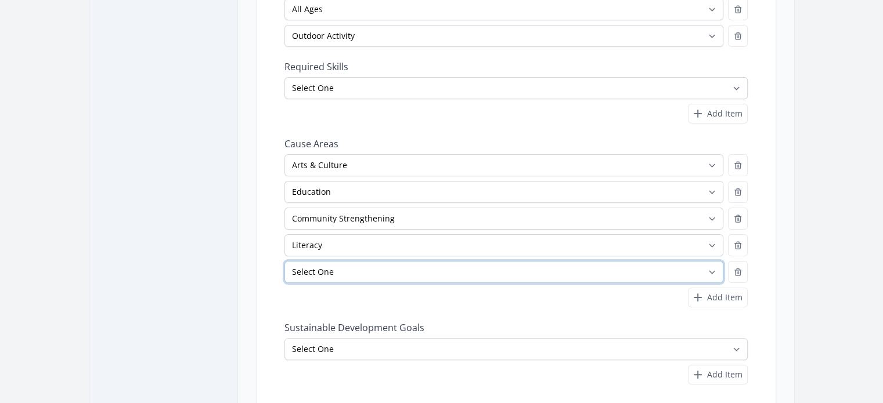
click at [403, 273] on select "Select One Adult Education Animals Arts & Culture Children & Youth Civil Rights…" at bounding box center [503, 272] width 439 height 22
select select "Children & Youth"
click at [284, 261] on select "Select One Adult Education Animals Arts & Culture Children & Youth Civil Rights…" at bounding box center [503, 272] width 439 height 22
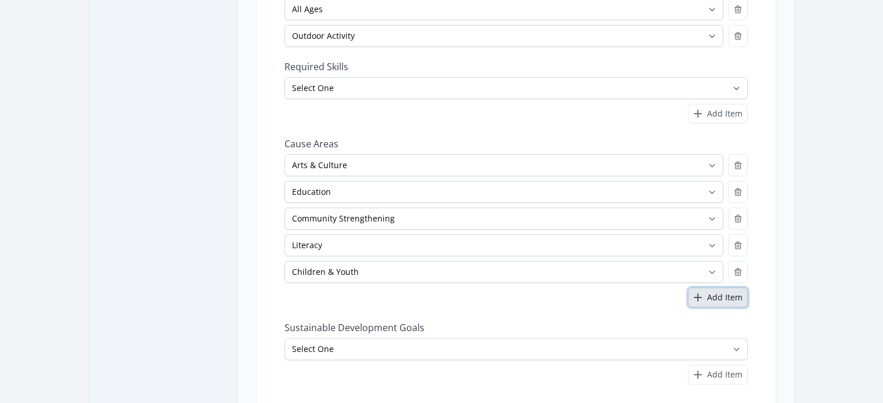
click at [738, 301] on button "Add Item" at bounding box center [718, 298] width 60 height 20
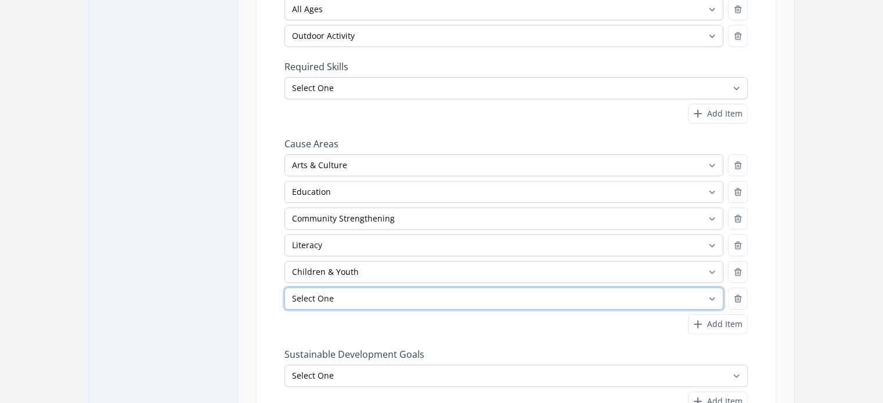
click at [508, 297] on select "Select One Adult Education Animals Arts & Culture Children & Youth Civil Rights…" at bounding box center [503, 299] width 439 height 22
select select "Civil Rights"
click at [284, 288] on select "Select One Adult Education Animals Arts & Culture Children & Youth Civil Rights…" at bounding box center [503, 299] width 439 height 22
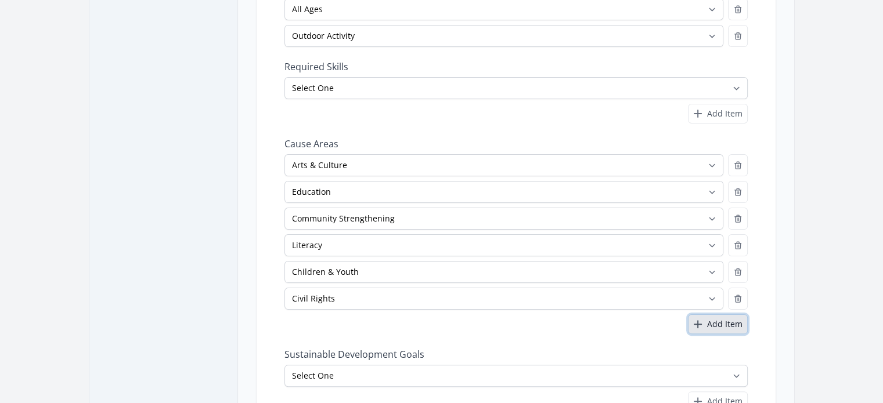
click at [710, 322] on span "Add Item" at bounding box center [724, 325] width 35 height 12
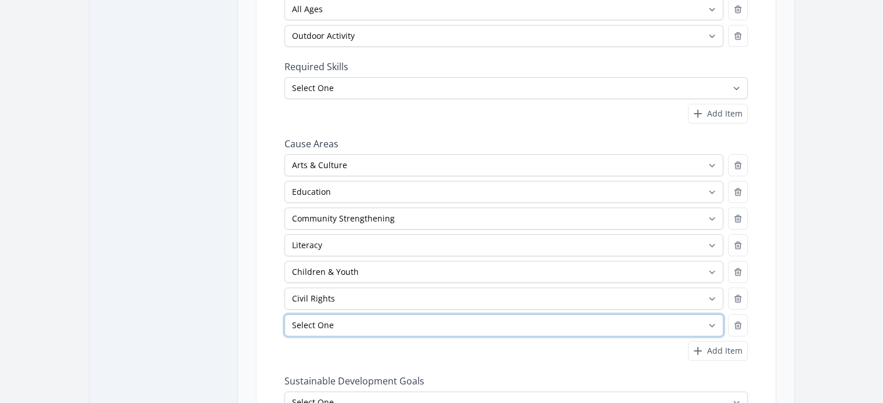
click at [413, 322] on select "Select One Adult Education Animals Arts & Culture Children & Youth Civil Rights…" at bounding box center [503, 326] width 439 height 22
click at [800, 304] on div "Open sidebar Embracing Our Differences, Inc. Embracing Our Differences, Inc. Da…" at bounding box center [441, 161] width 743 height 712
click at [685, 323] on select "Select One Adult Education Animals Arts & Culture Children & Youth Civil Rights…" at bounding box center [503, 326] width 439 height 22
click at [445, 344] on div "Add Item" at bounding box center [515, 351] width 463 height 20
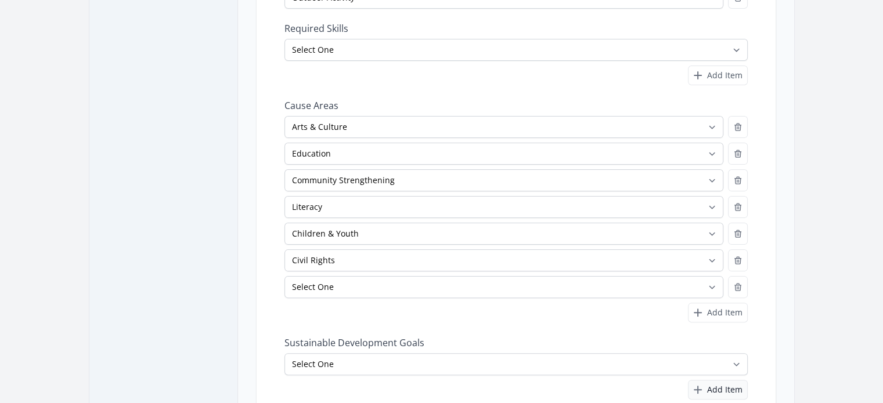
scroll to position [290, 0]
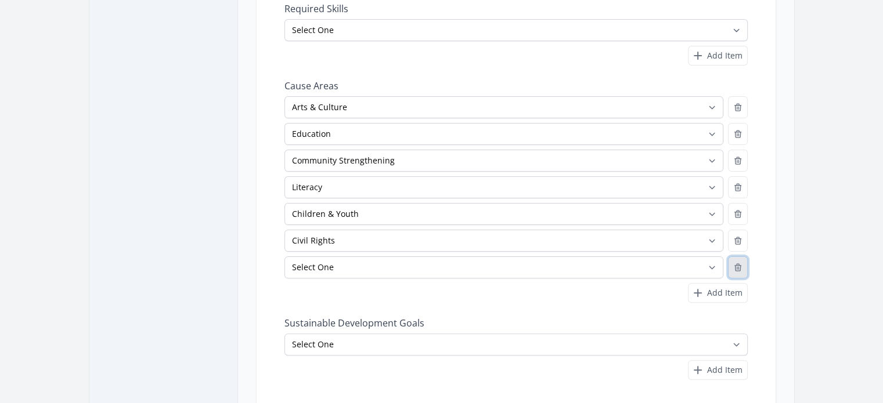
click at [735, 266] on icon "button" at bounding box center [737, 267] width 9 height 9
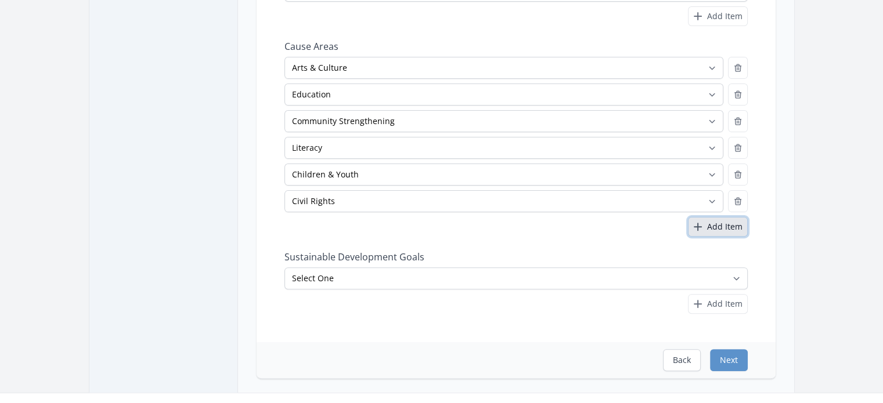
scroll to position [348, 0]
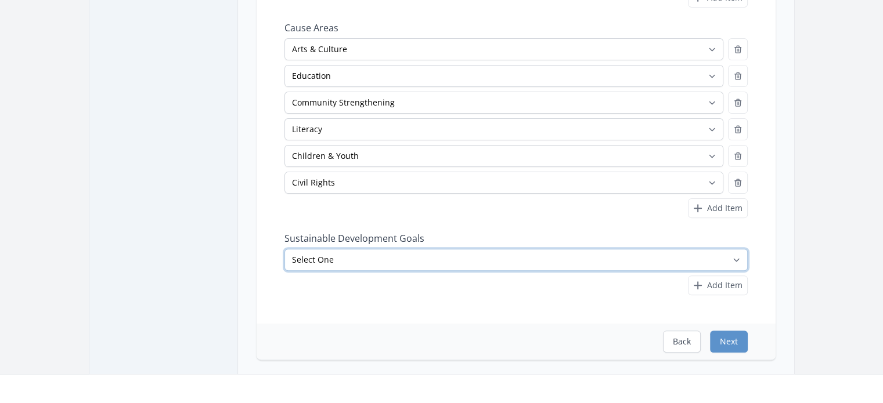
click at [570, 257] on select "Select One No Poverty Zero Hunger Good Health and Well-Being Quality Education …" at bounding box center [515, 260] width 463 height 22
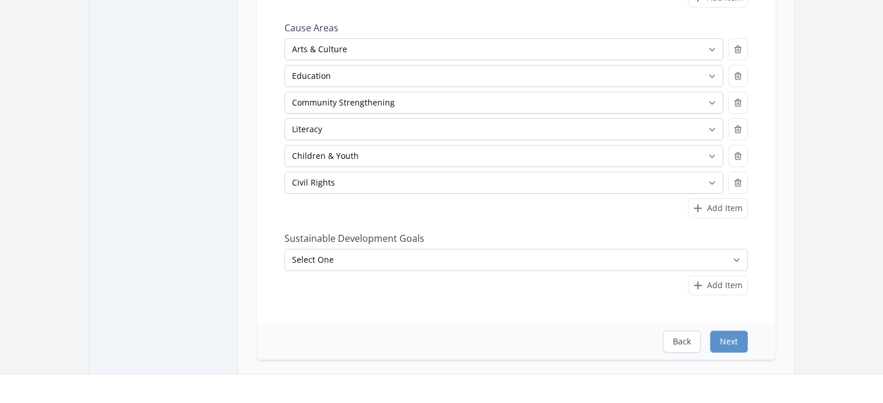
click at [225, 115] on nav "Dashboard Opportunities Next Steps Post An Opportunity Add Another Location" at bounding box center [163, 49] width 148 height 631
click at [733, 341] on button "Next" at bounding box center [729, 342] width 38 height 22
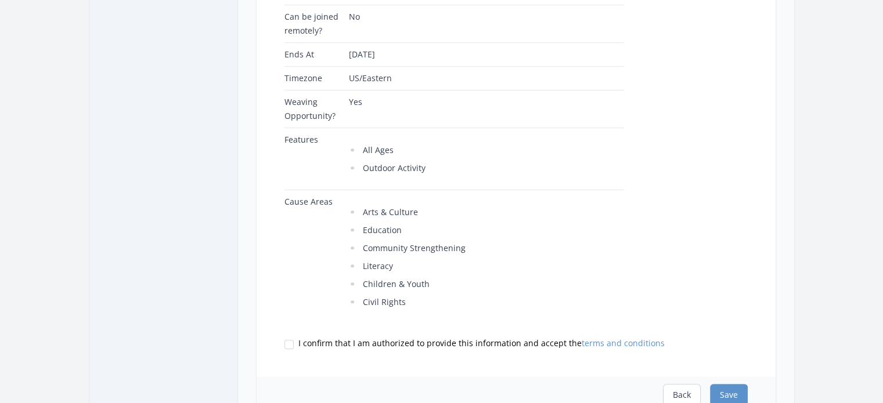
scroll to position [522, 0]
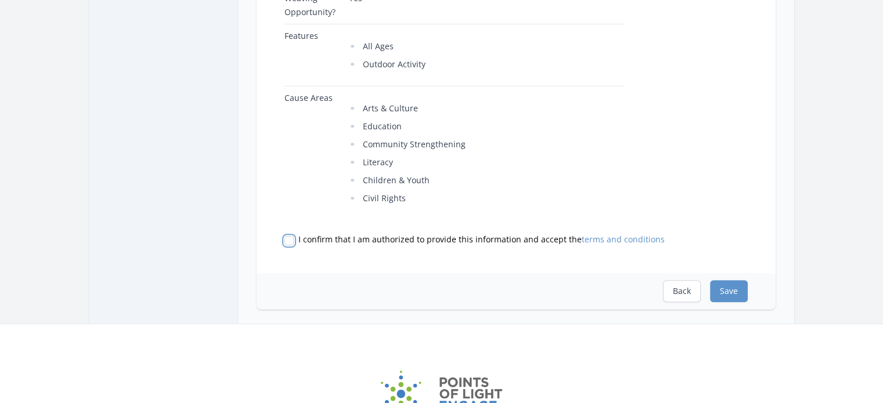
click at [288, 242] on input "I confirm that I am authorized to provide this information and accept the terms…" at bounding box center [288, 240] width 9 height 9
checkbox input "true"
click at [724, 288] on button "Save" at bounding box center [729, 291] width 38 height 22
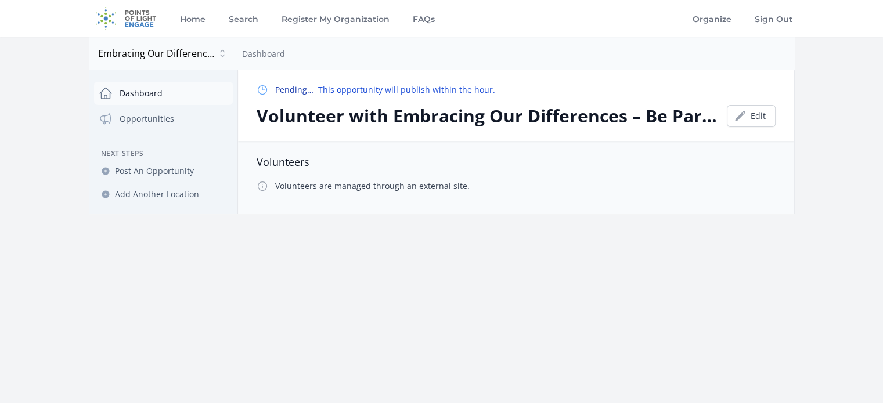
click at [132, 97] on link "Dashboard" at bounding box center [163, 93] width 139 height 23
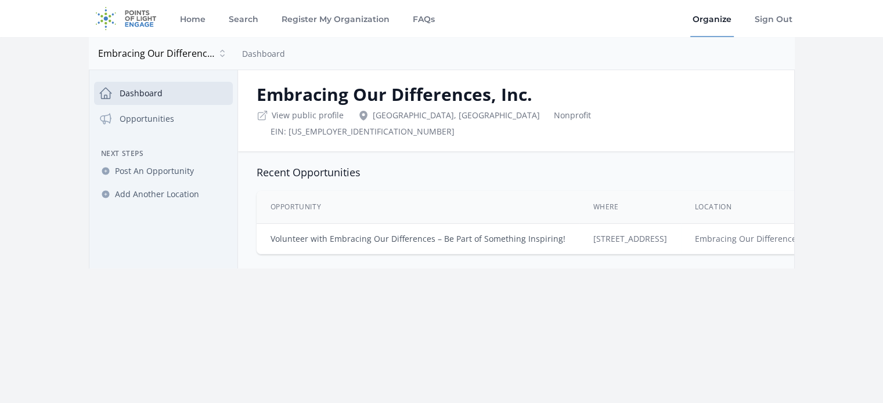
click at [416, 233] on link "Volunteer with Embracing Our Differences – Be Part of Something Inspiring!" at bounding box center [417, 238] width 295 height 11
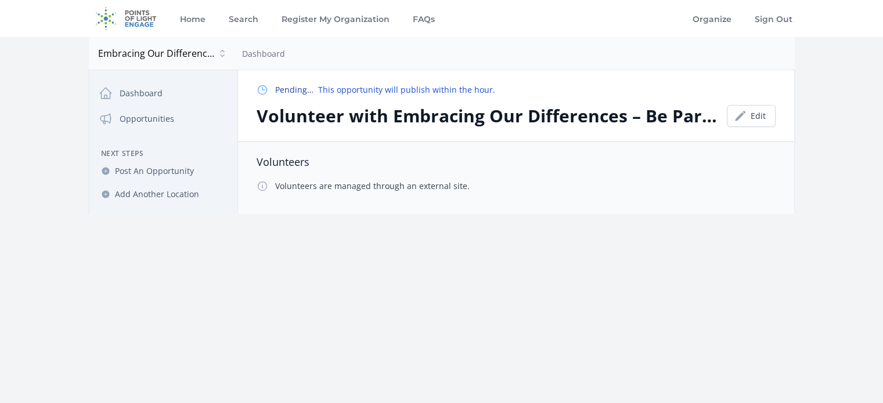
click at [445, 88] on p "Pending… This opportunity will publish within the hour." at bounding box center [385, 90] width 220 height 12
